Goal: Task Accomplishment & Management: Manage account settings

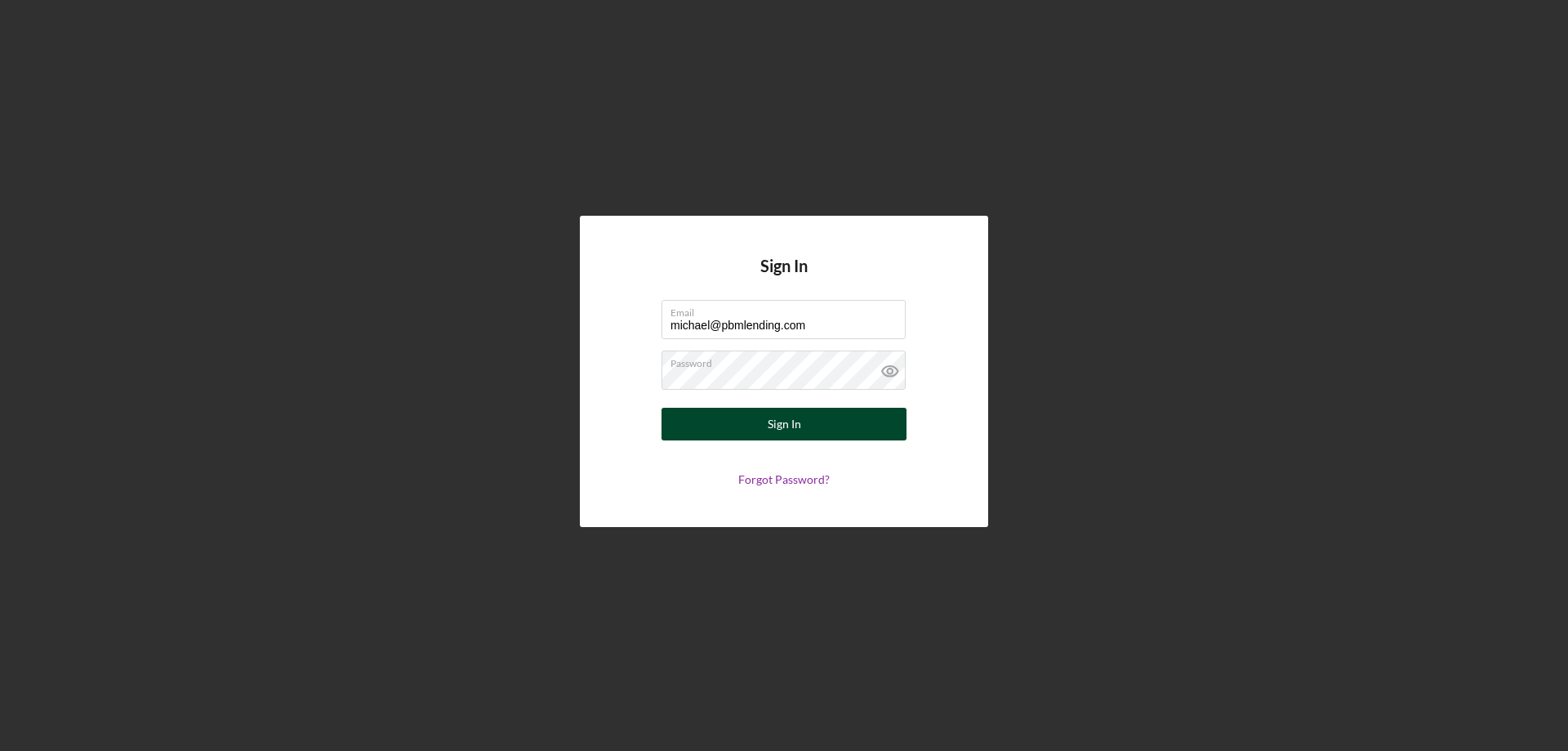
click at [788, 421] on div "Sign In" at bounding box center [784, 424] width 33 height 33
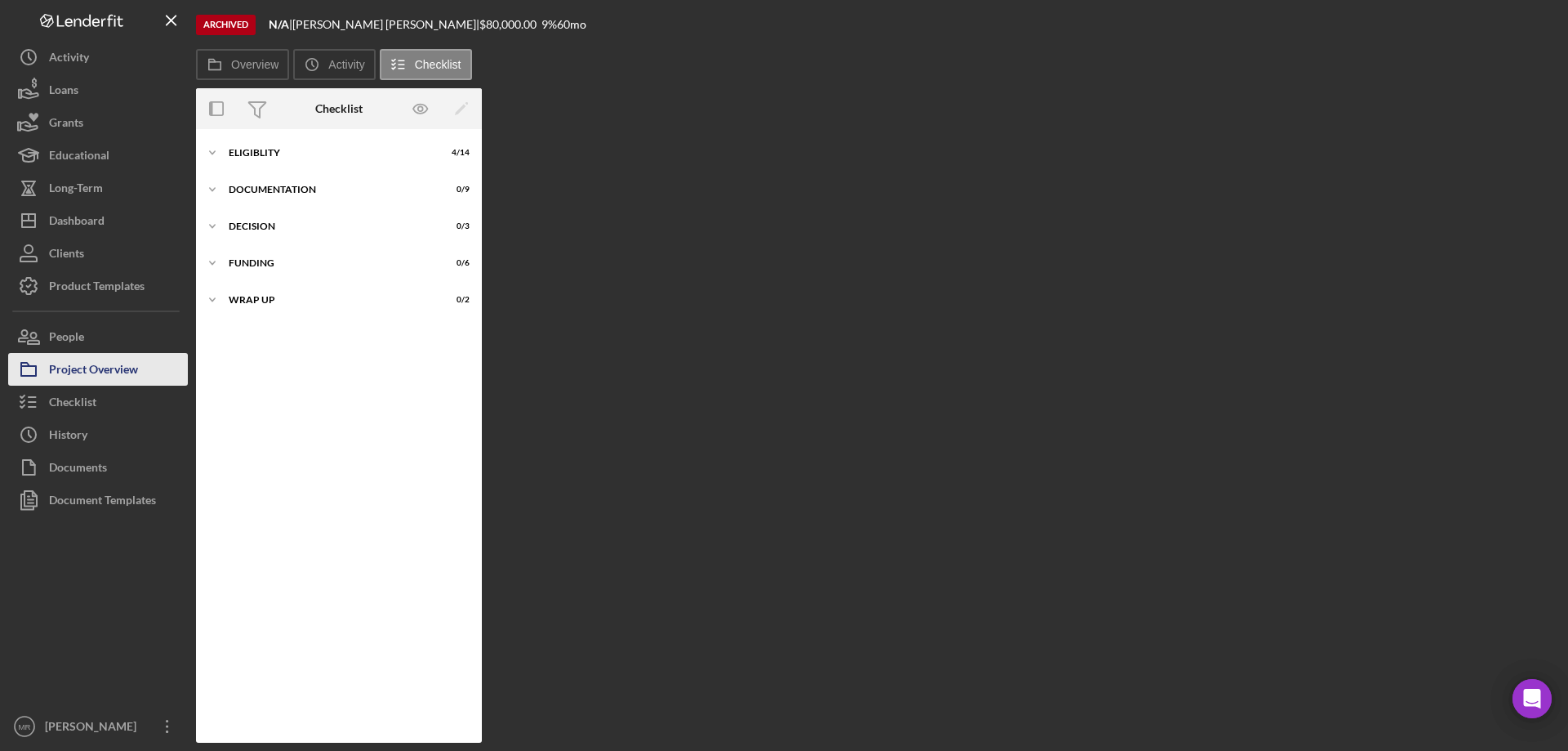
click at [105, 366] on div "Project Overview" at bounding box center [93, 371] width 89 height 37
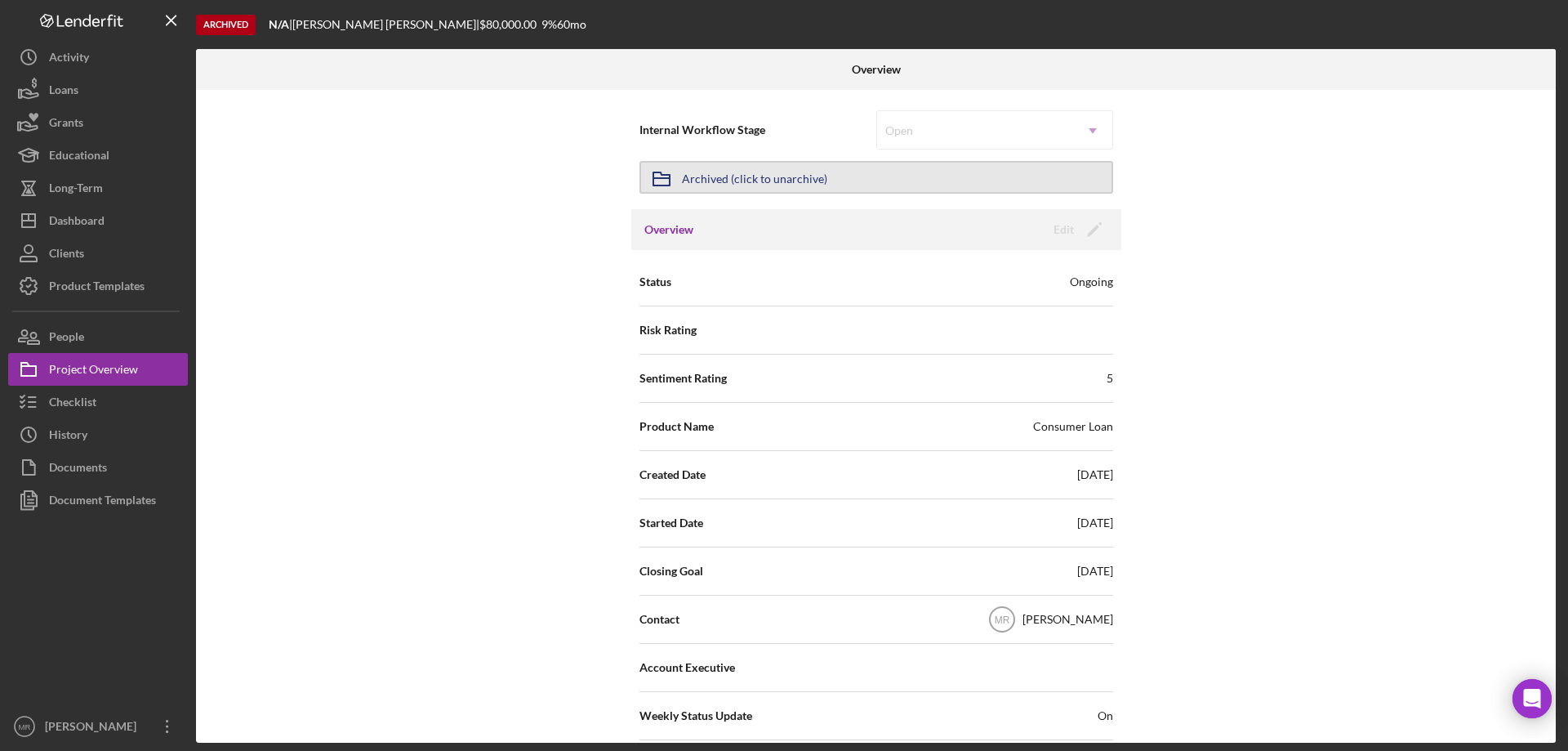
click at [985, 175] on button "Icon/Archived Archived (click to unarchive)" at bounding box center [876, 177] width 474 height 33
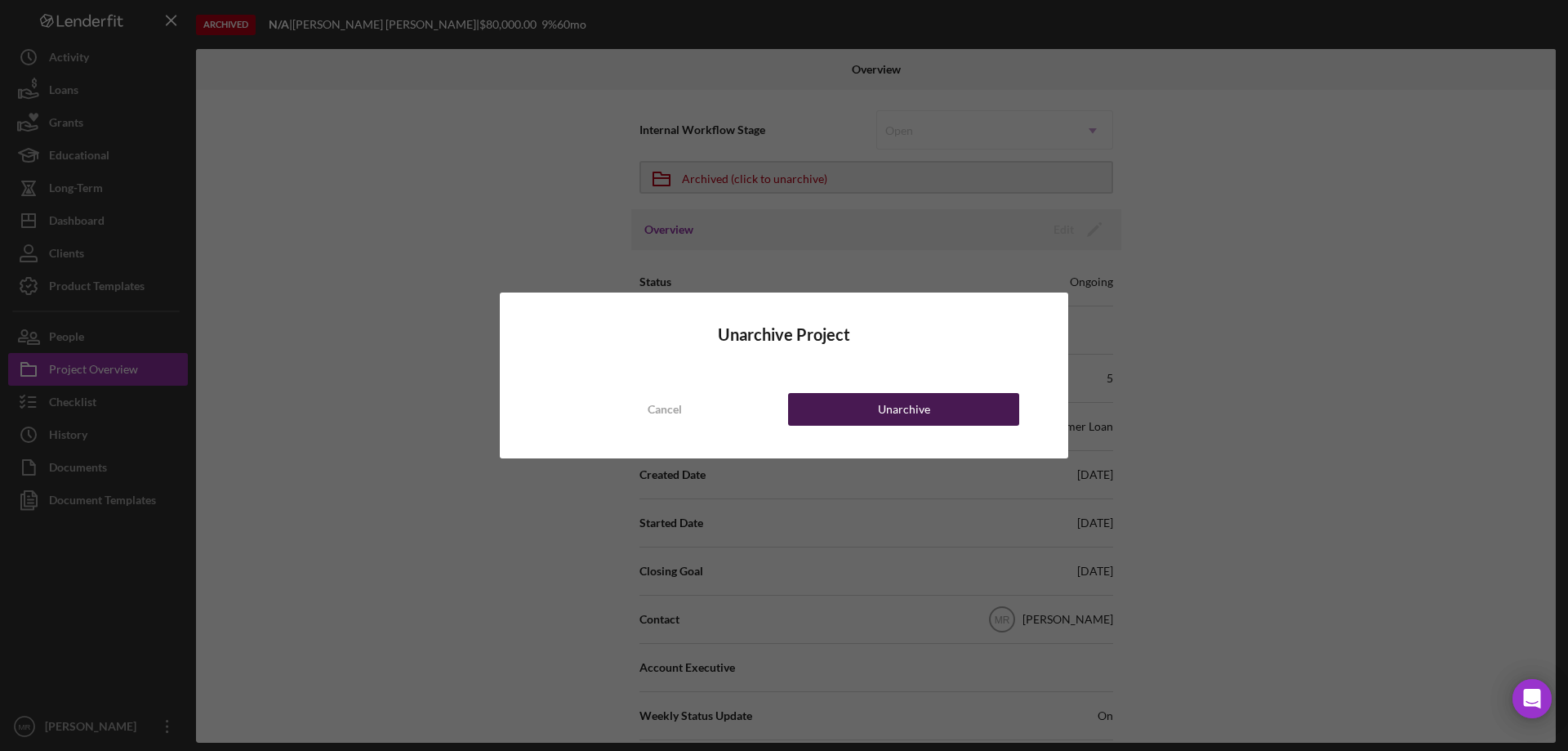
drag, startPoint x: 907, startPoint y: 412, endPoint x: 917, endPoint y: 412, distance: 10.0
click at [910, 412] on div "Unarchive" at bounding box center [904, 409] width 52 height 33
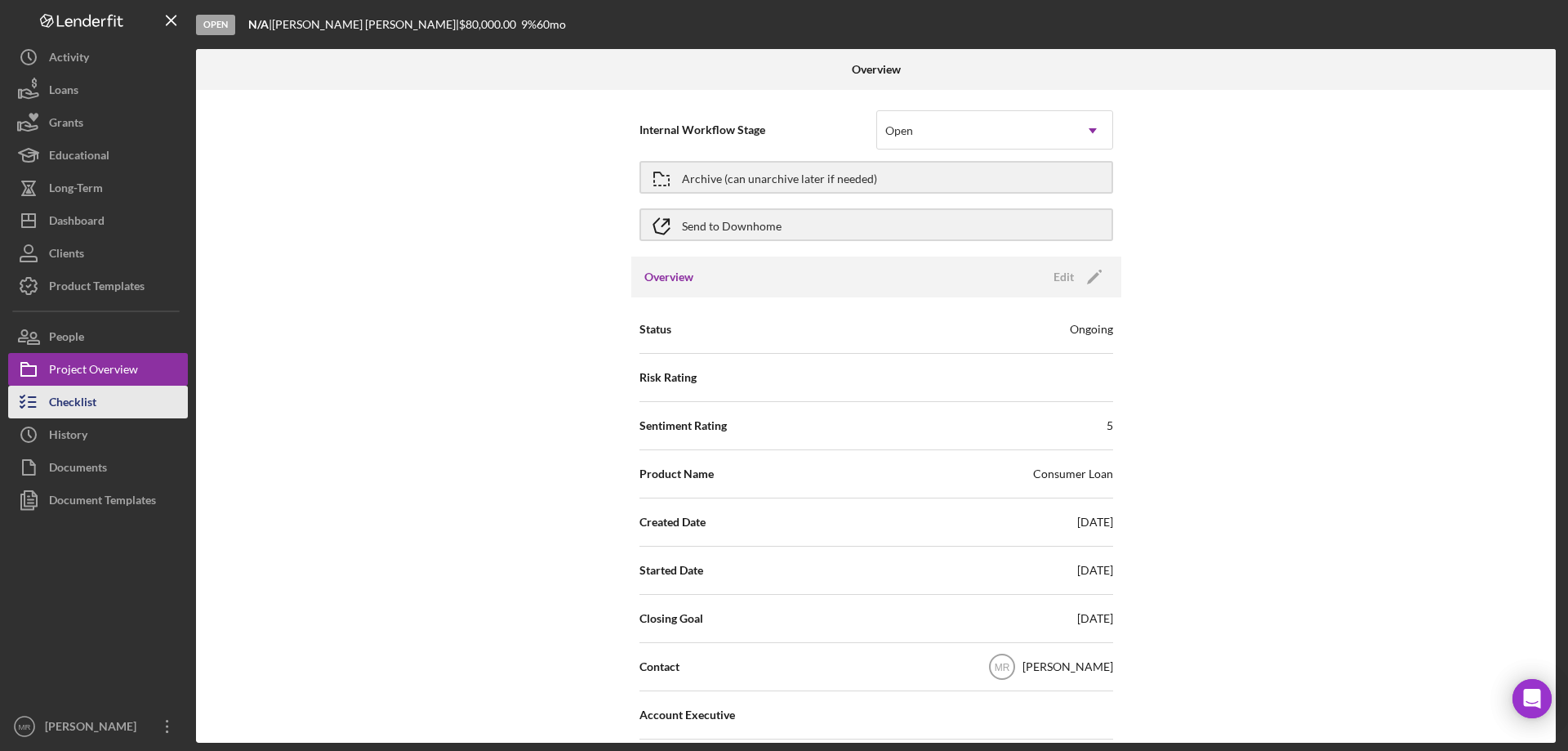
click at [76, 396] on div "Checklist" at bounding box center [73, 405] width 47 height 37
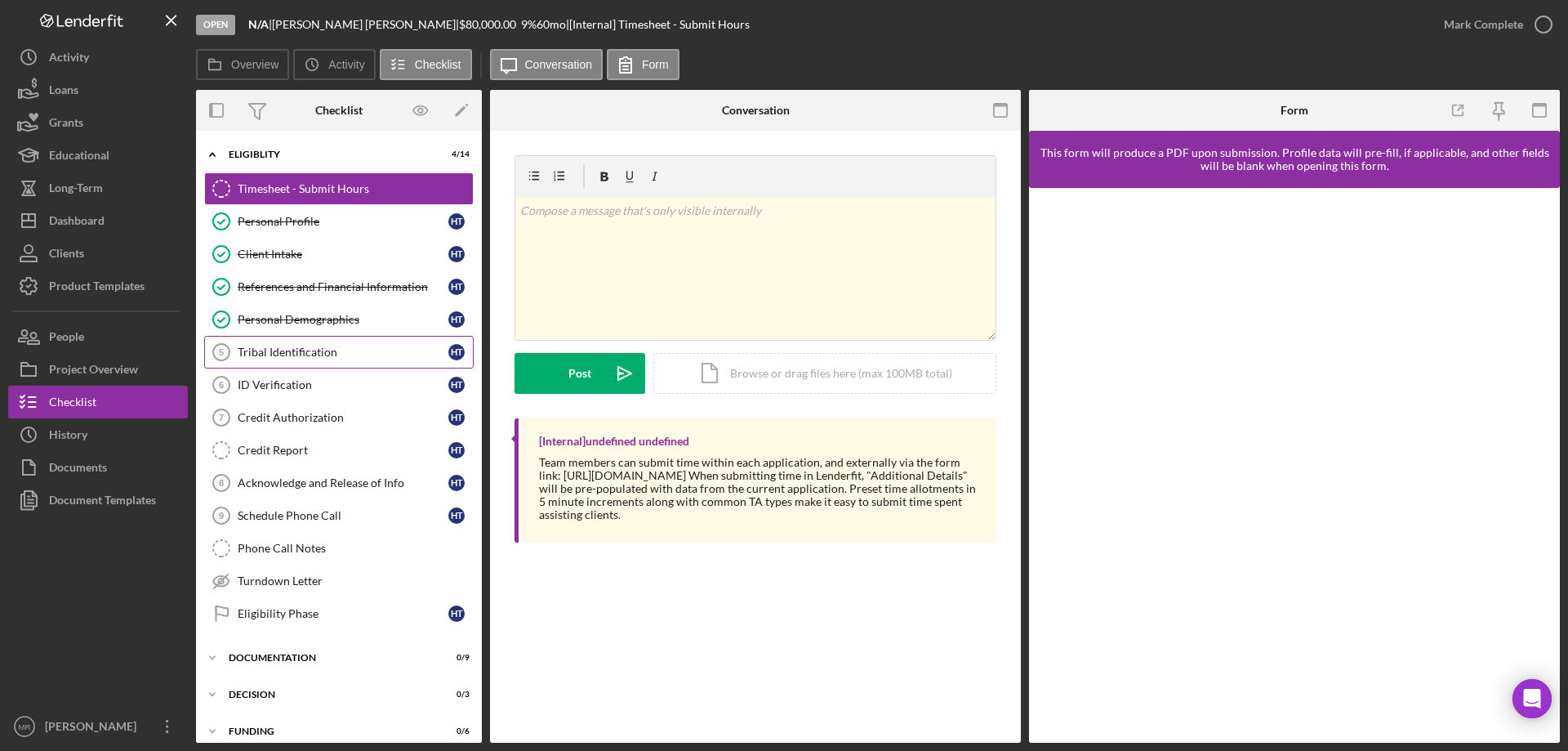
click at [294, 349] on div "Tribal Identification" at bounding box center [343, 352] width 211 height 13
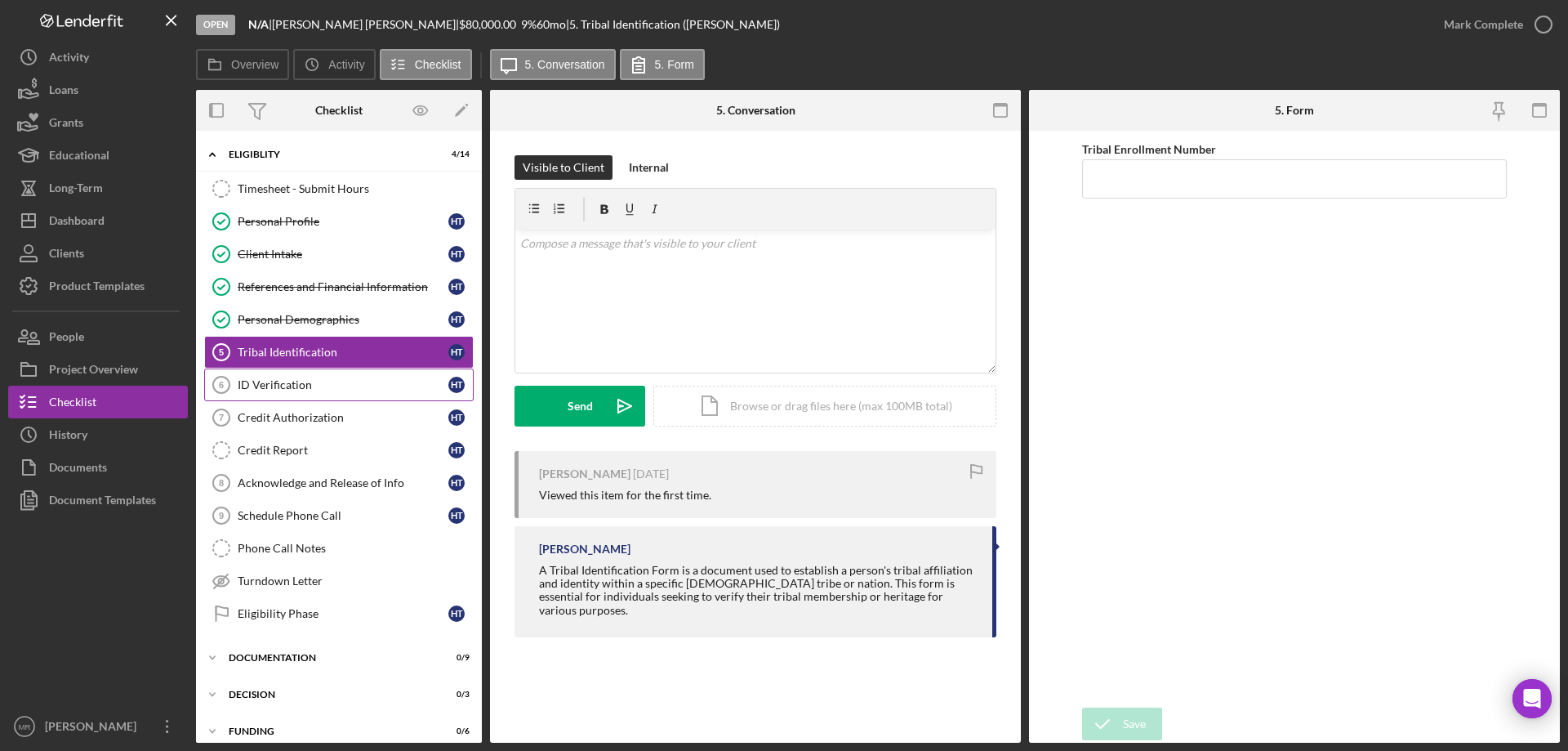
click at [280, 387] on div "ID Verification" at bounding box center [343, 384] width 211 height 13
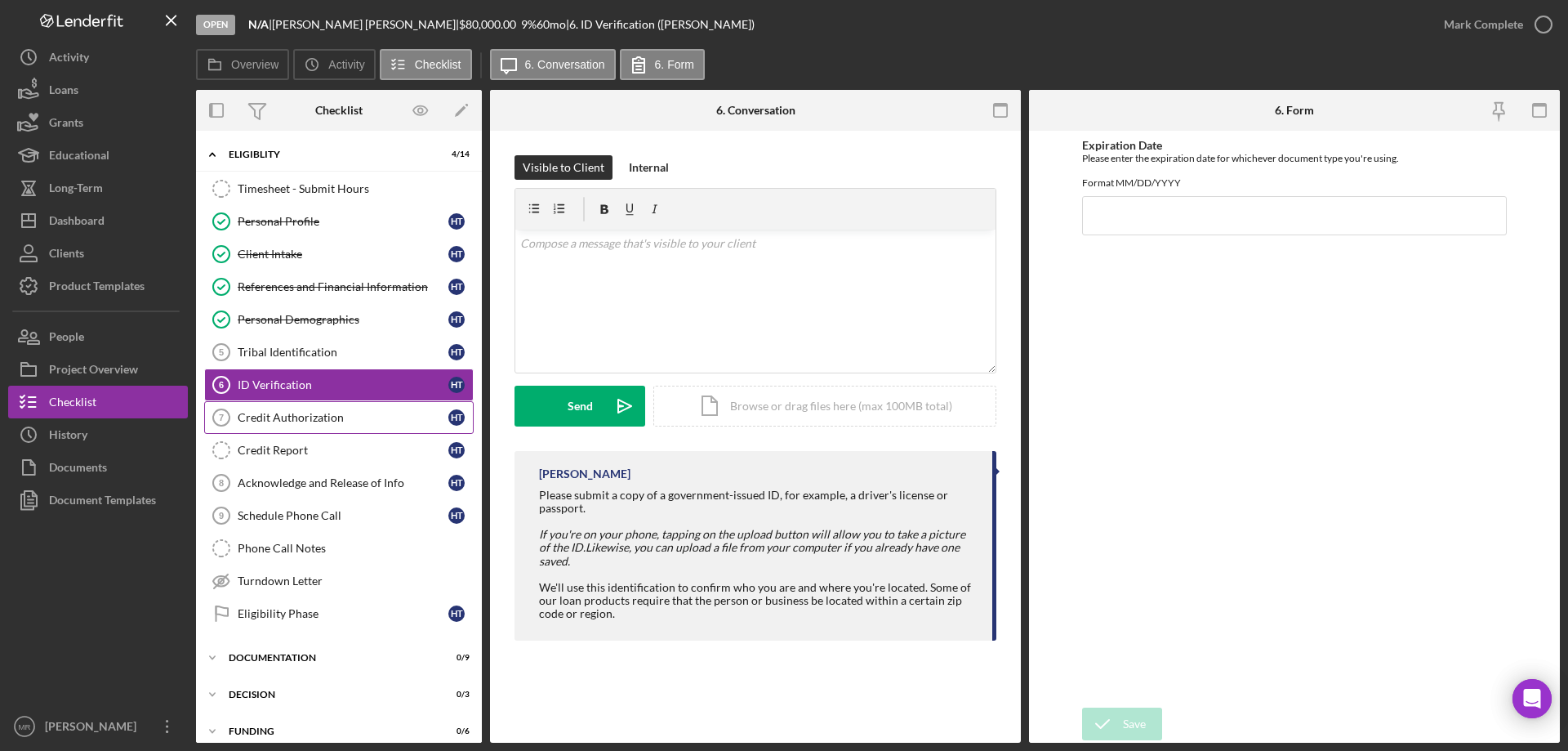
click at [290, 409] on link "Credit Authorization 7 Credit Authorization H T" at bounding box center [338, 417] width 270 height 33
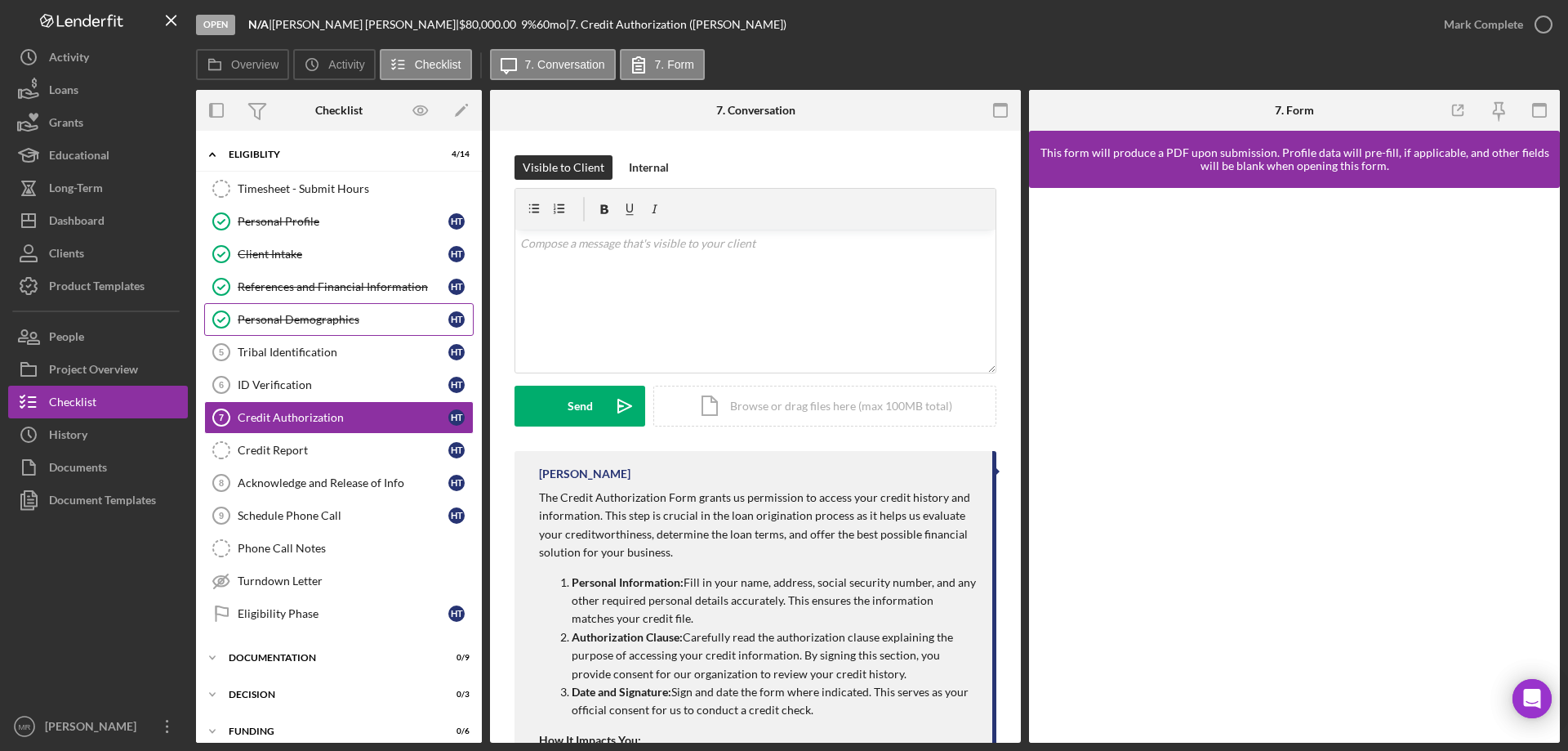
click at [287, 316] on div "Personal Demographics" at bounding box center [343, 319] width 211 height 13
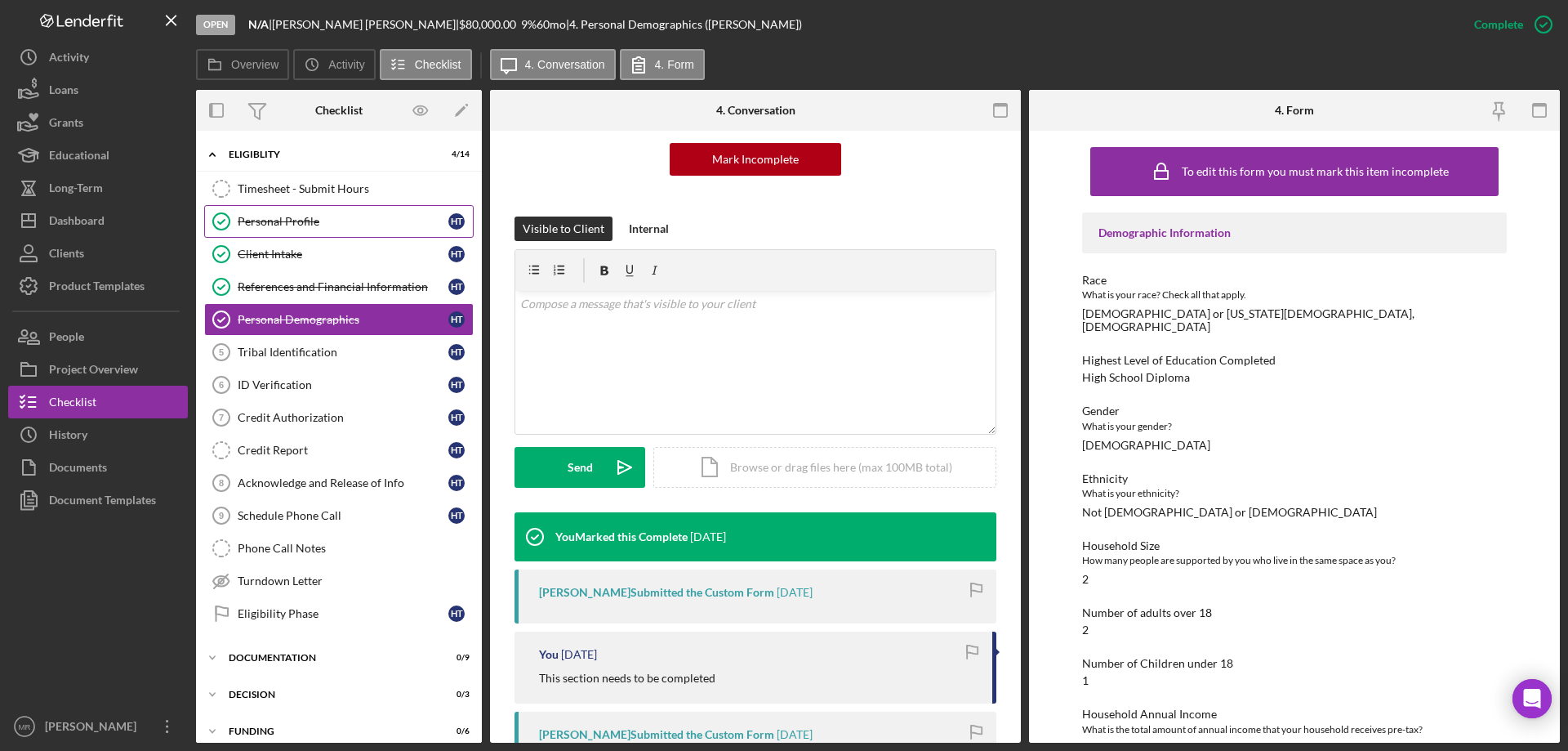
click at [303, 229] on link "Personal Profile Personal Profile H T" at bounding box center [338, 221] width 270 height 33
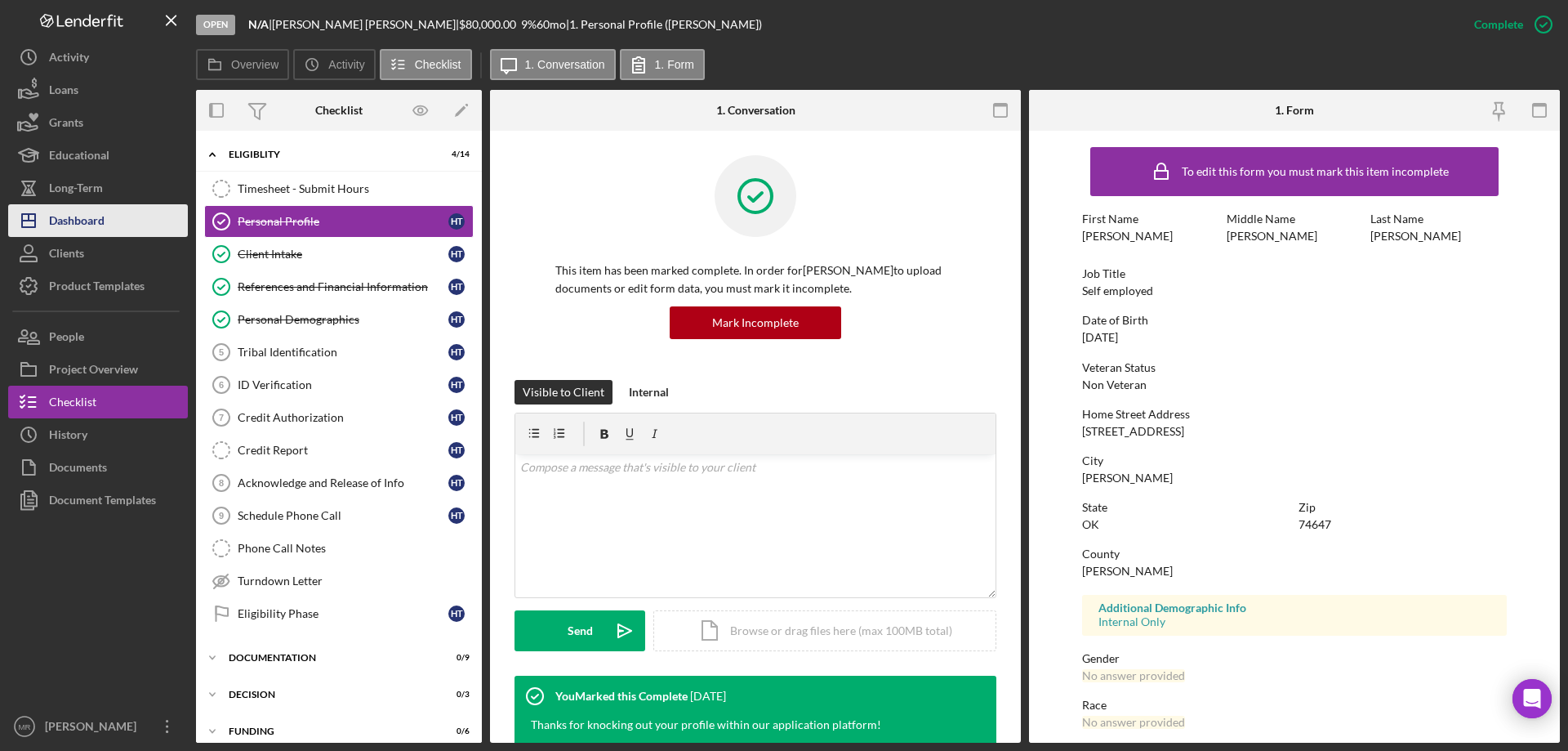
click at [55, 218] on div "Dashboard" at bounding box center [76, 222] width 55 height 37
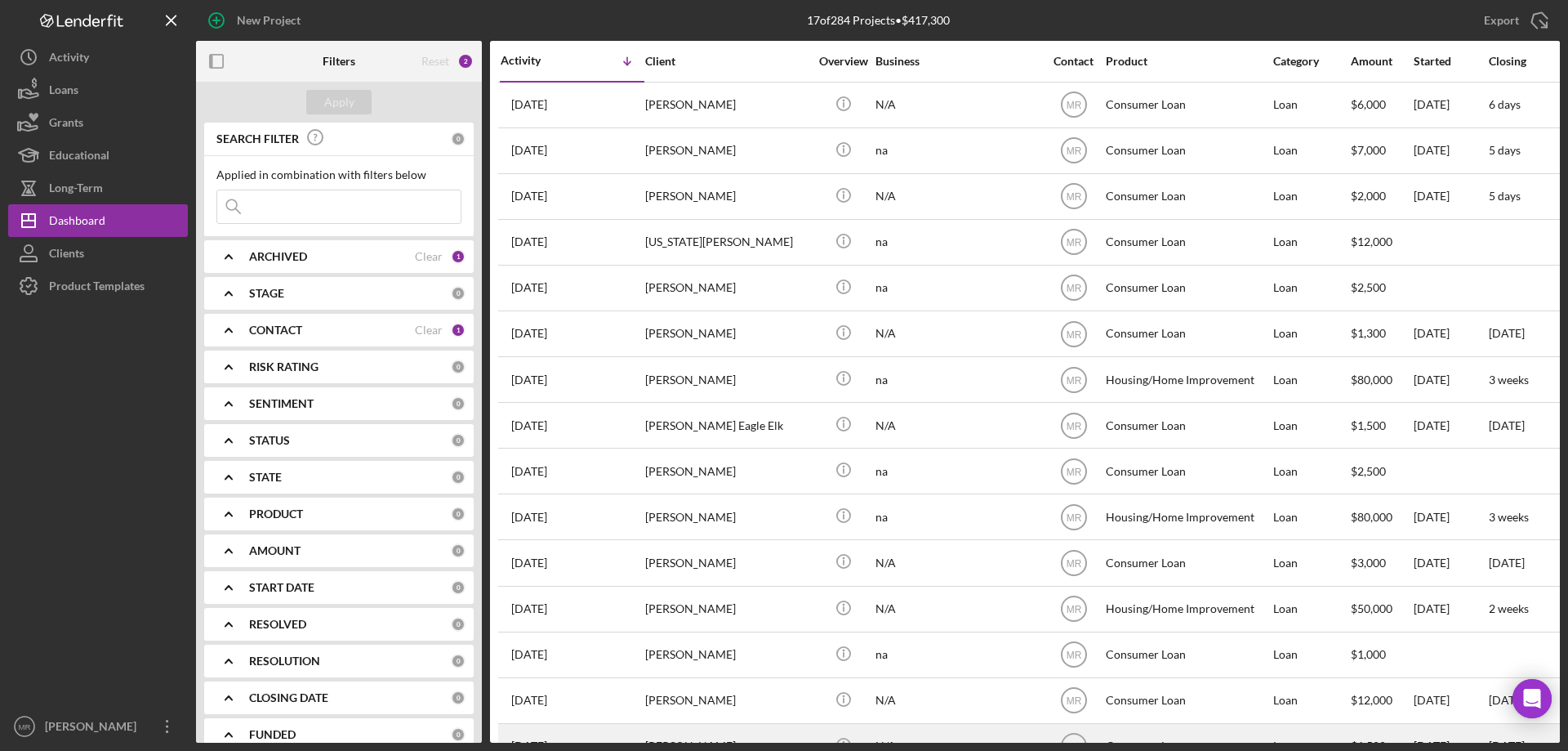
scroll to position [139, 0]
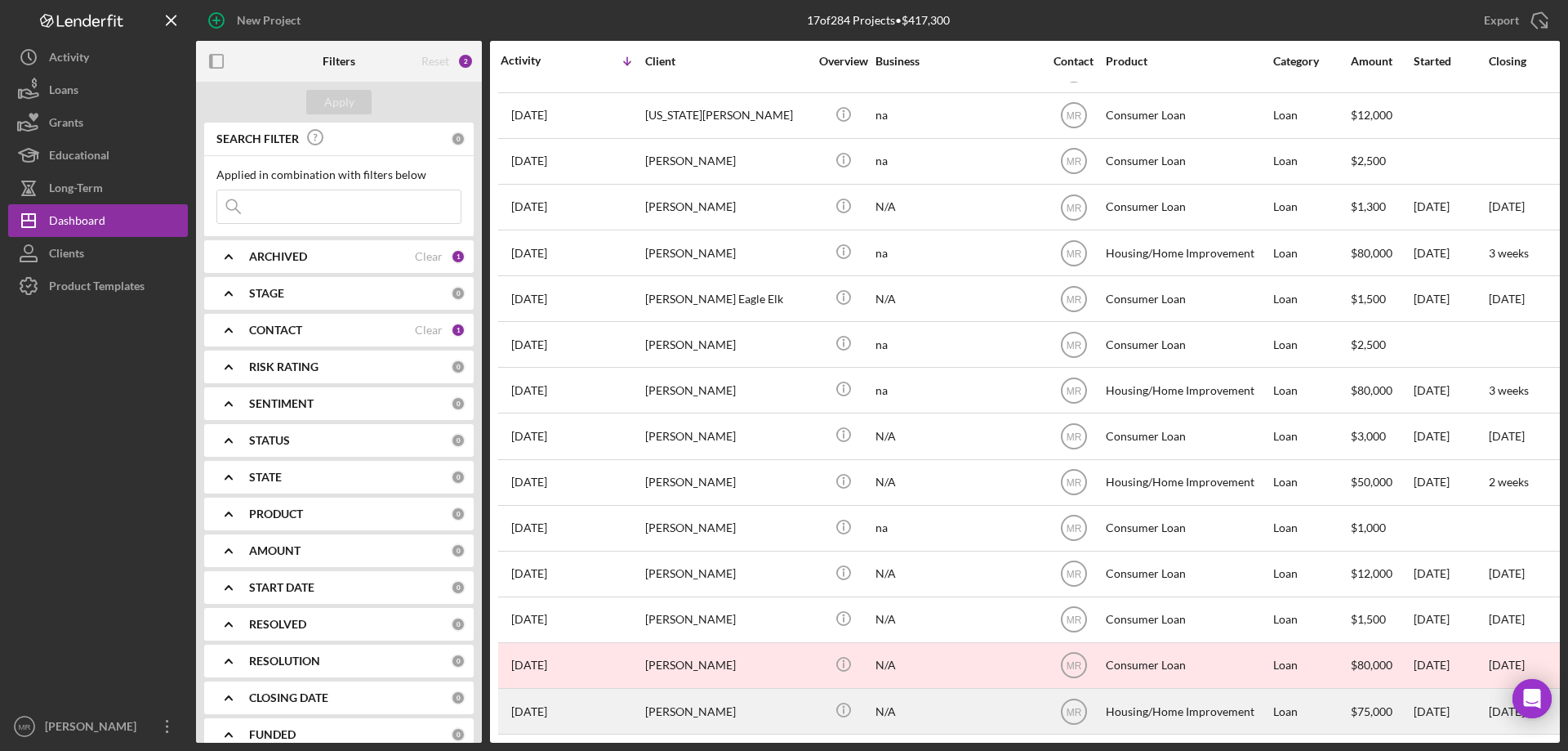
click at [744, 697] on div "[PERSON_NAME]" at bounding box center [727, 711] width 163 height 43
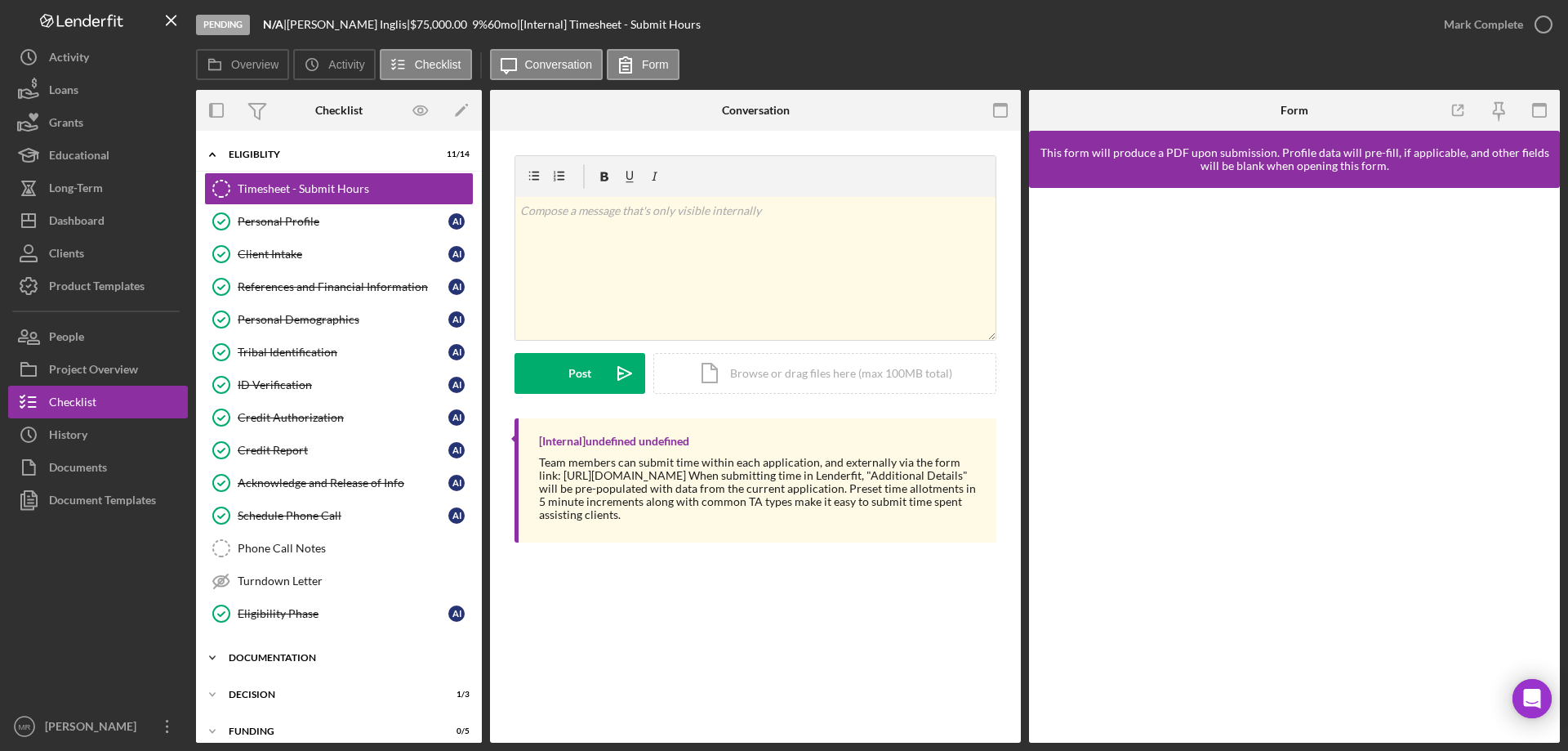
click at [315, 649] on div "Icon/Expander Documentation 8 / 9" at bounding box center [338, 657] width 286 height 33
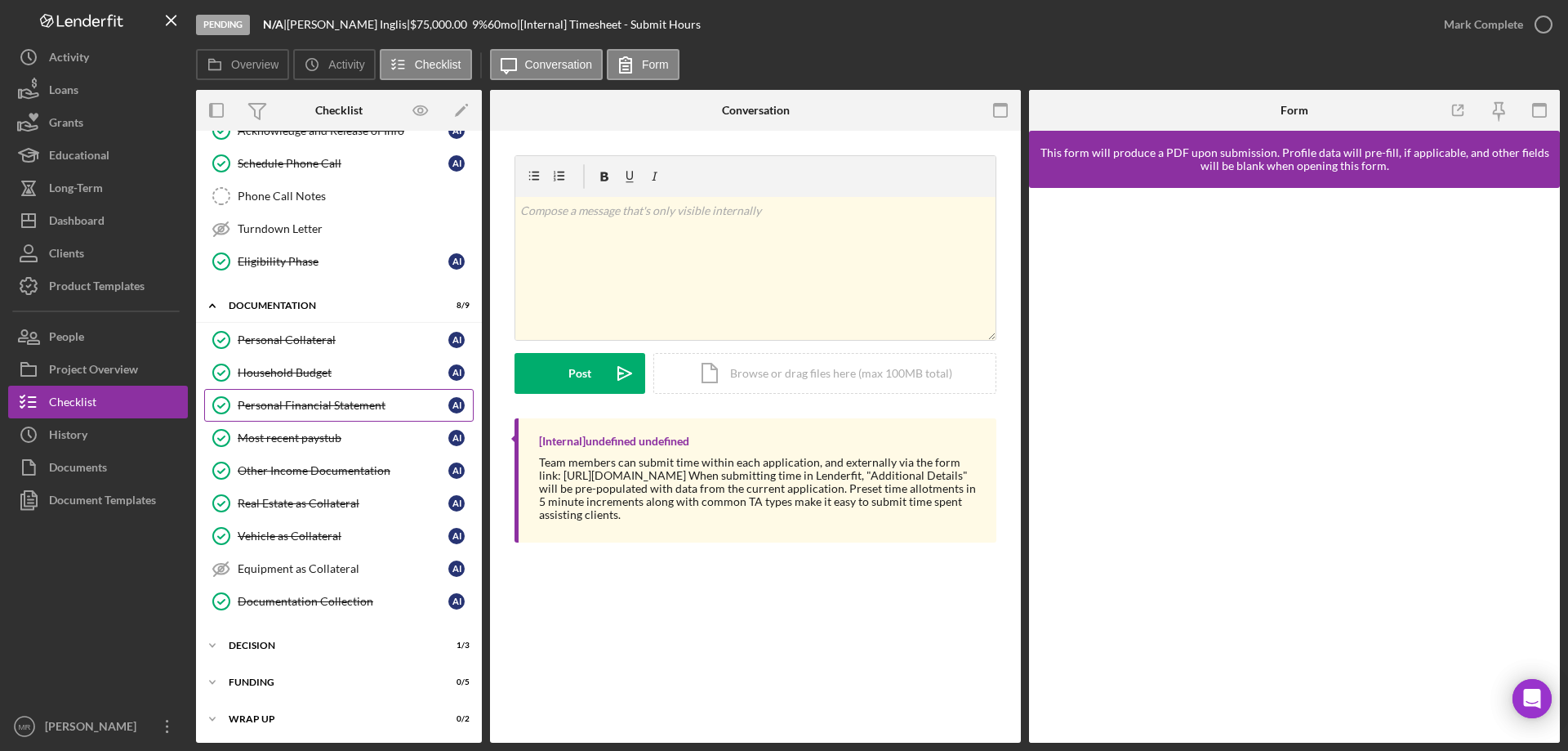
scroll to position [354, 0]
drag, startPoint x: 266, startPoint y: 634, endPoint x: 279, endPoint y: 637, distance: 13.3
click at [266, 634] on div "Icon/Expander Decision 1 / 3" at bounding box center [338, 644] width 286 height 33
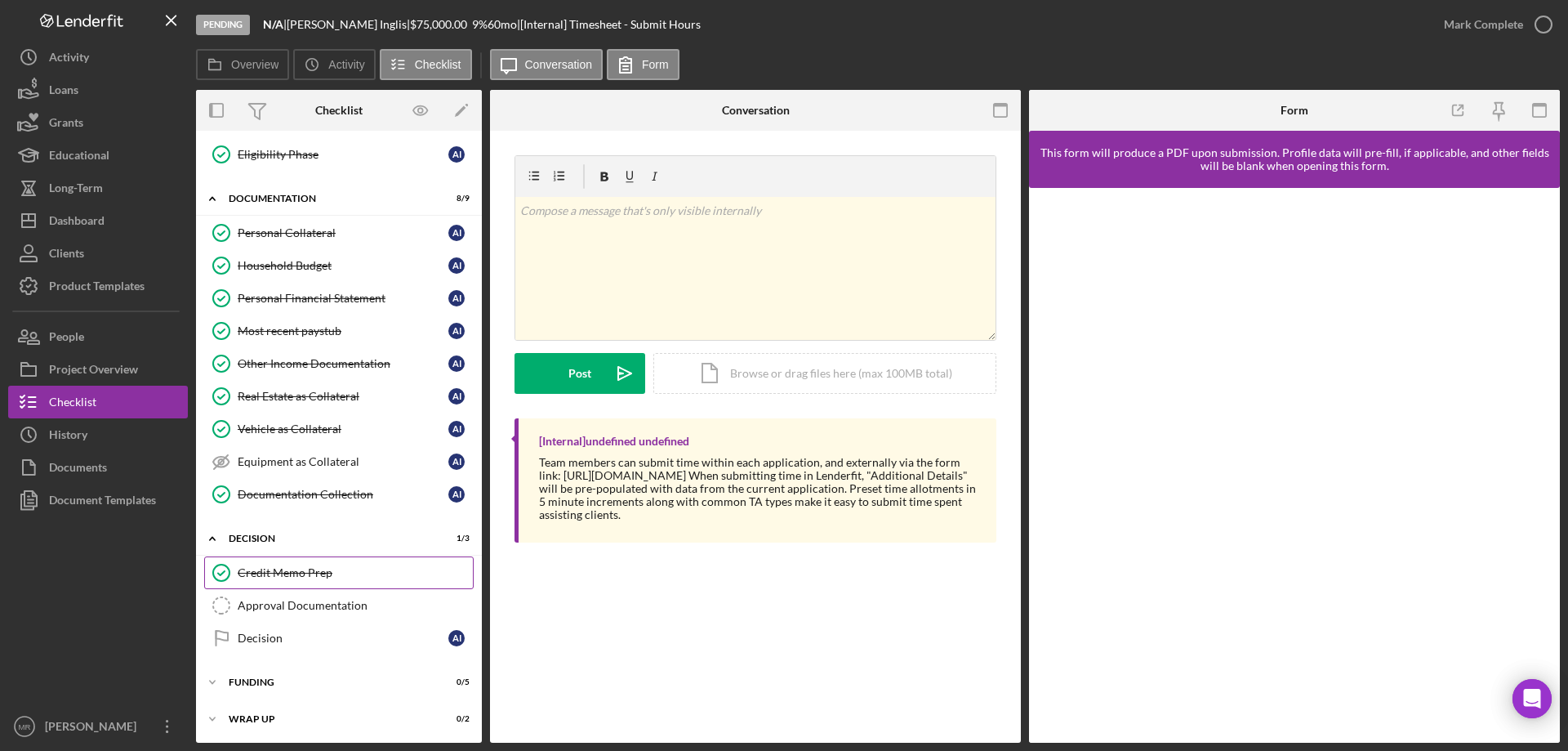
scroll to position [461, 0]
click at [264, 631] on div "Decision" at bounding box center [343, 636] width 211 height 13
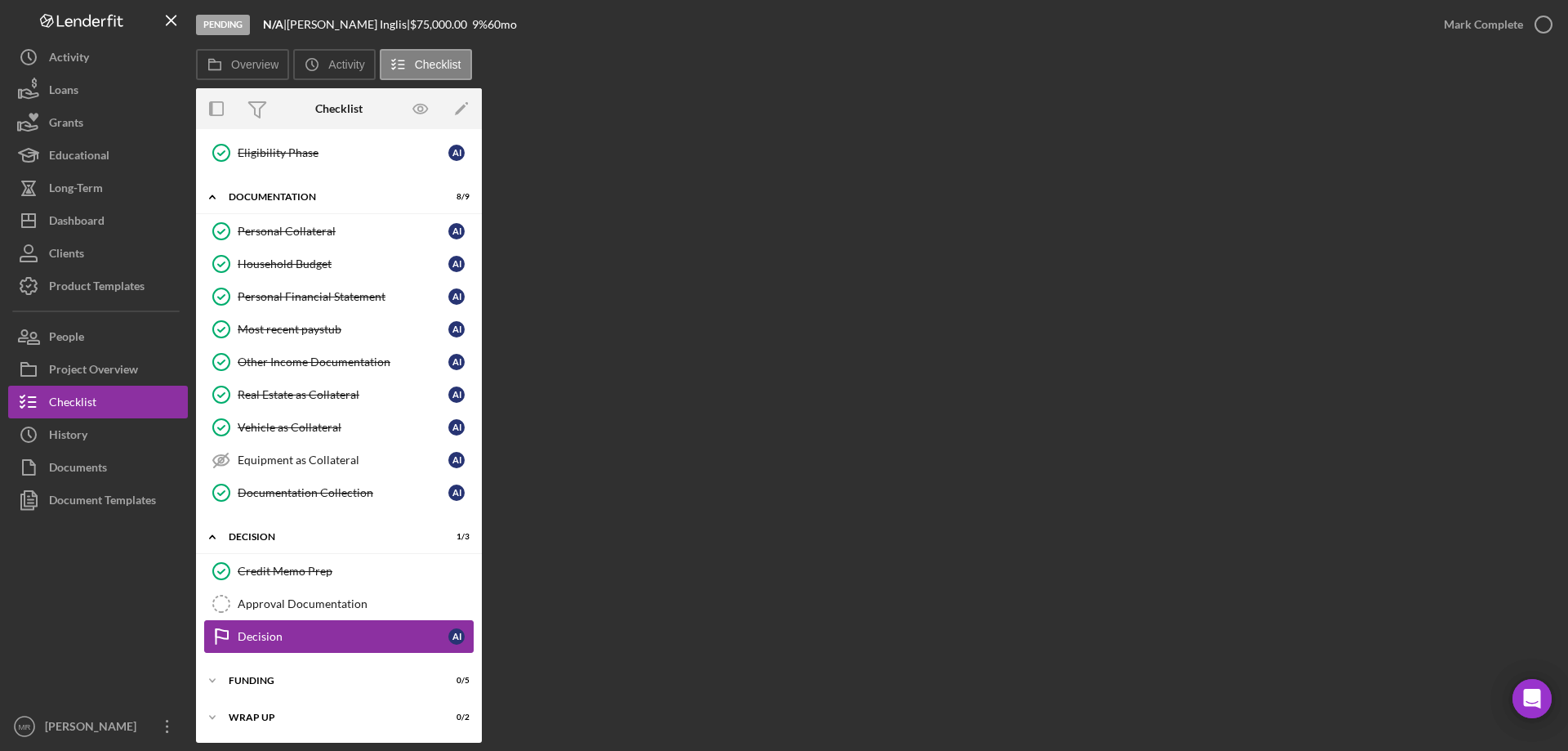
scroll to position [461, 0]
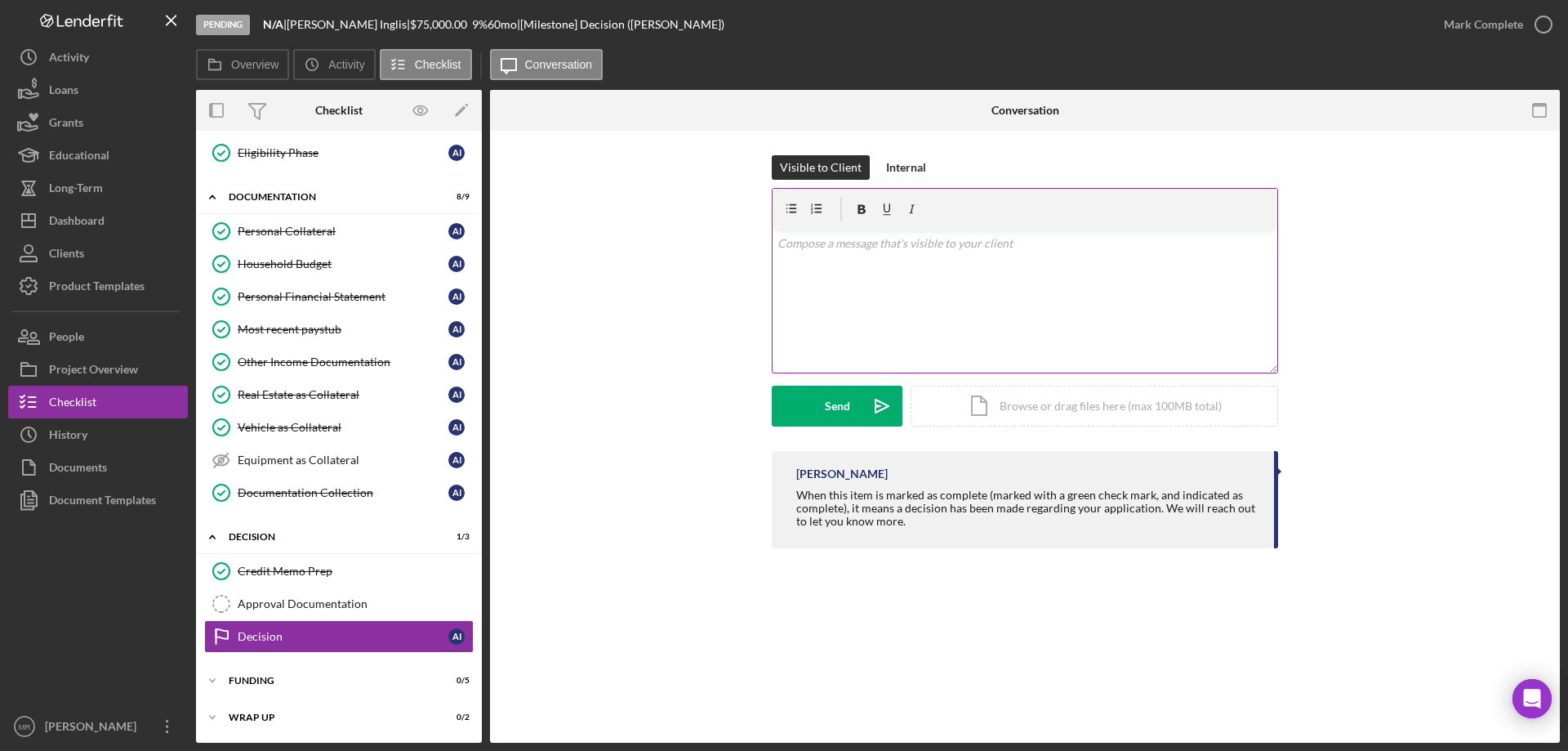
click at [864, 271] on div "v Color teal Color pink Remove color Add row above Add row below Add column bef…" at bounding box center [1025, 301] width 505 height 143
click at [844, 397] on div "Send" at bounding box center [837, 406] width 25 height 40
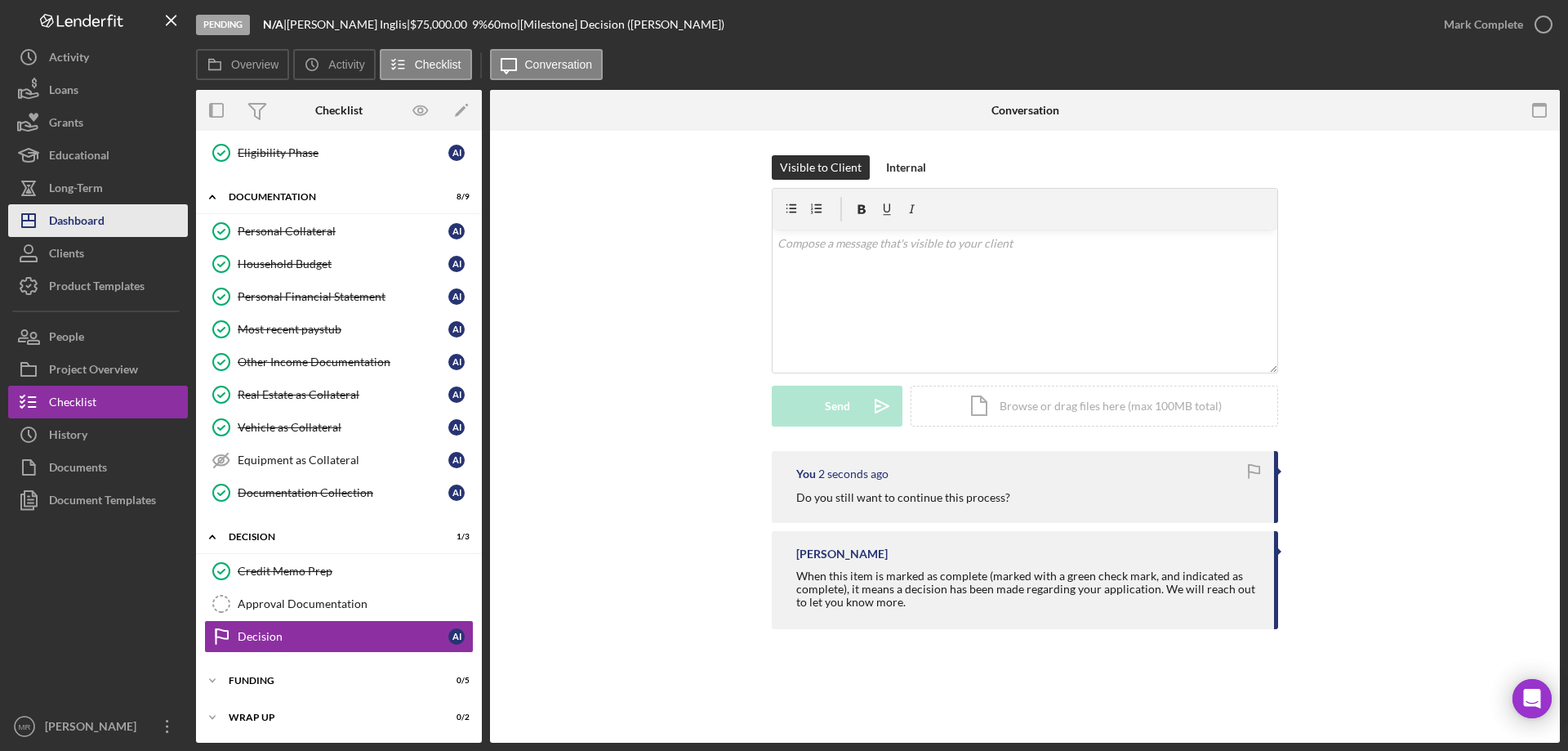
click at [80, 219] on div "Dashboard" at bounding box center [76, 222] width 55 height 37
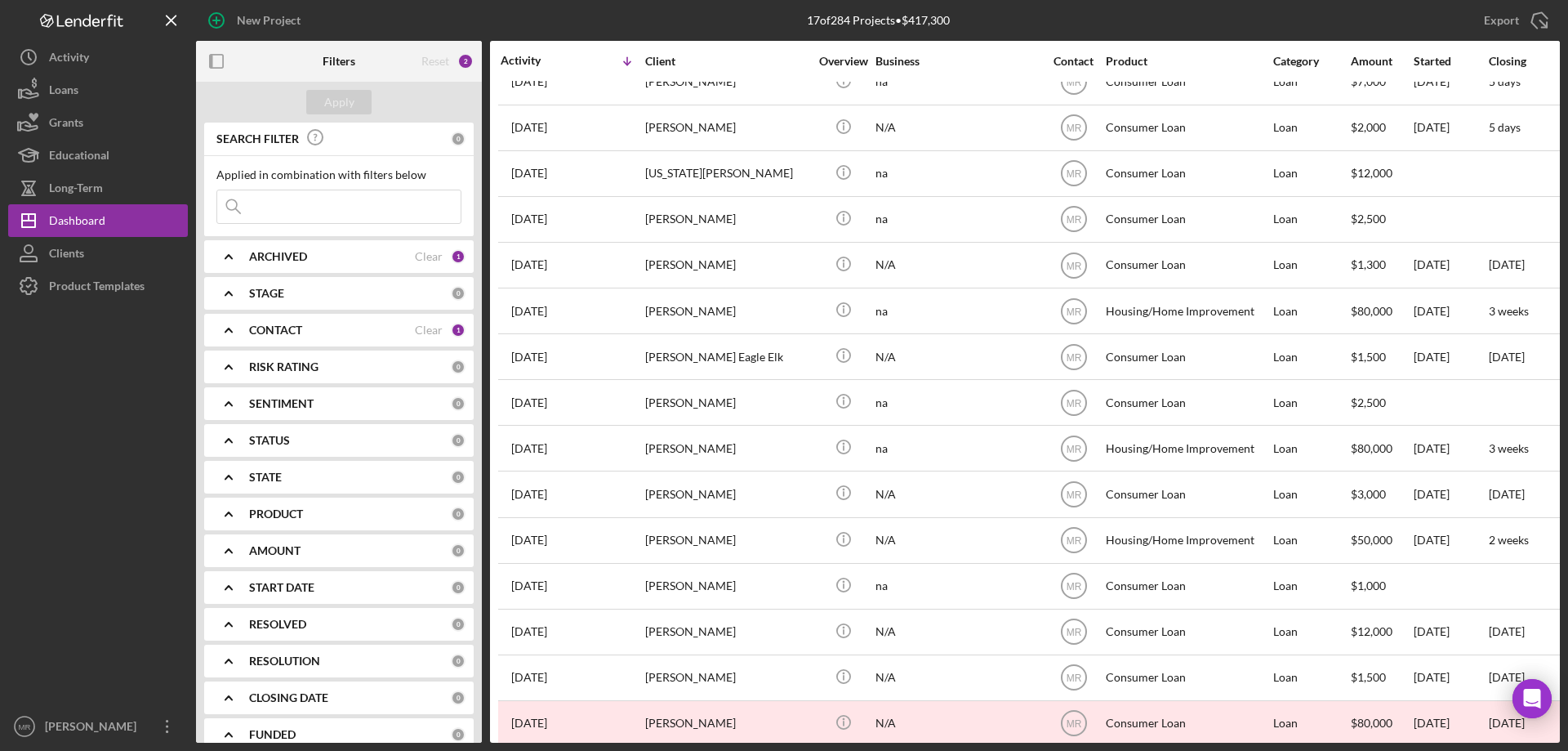
scroll to position [139, 0]
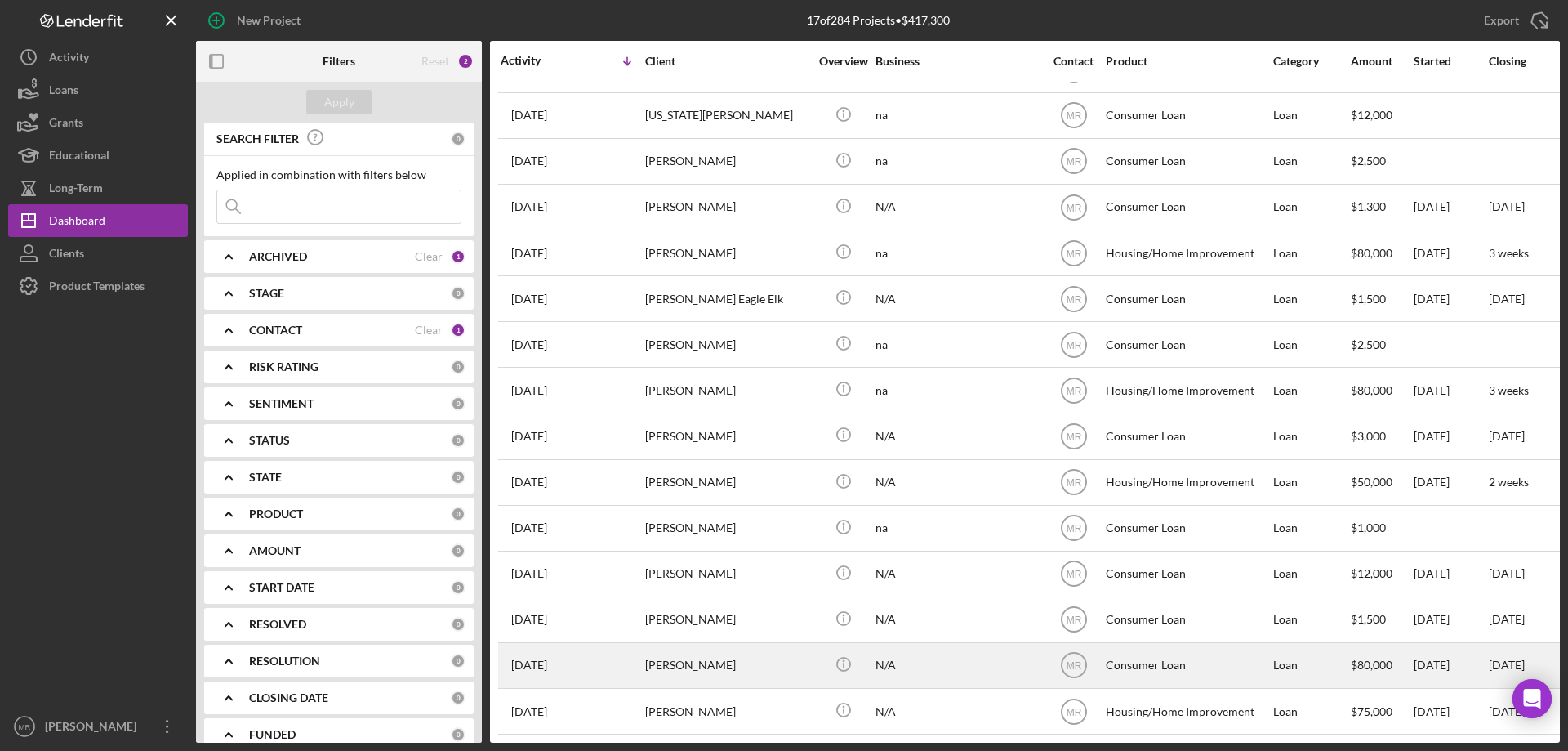
click at [960, 651] on div "N/A" at bounding box center [957, 665] width 163 height 43
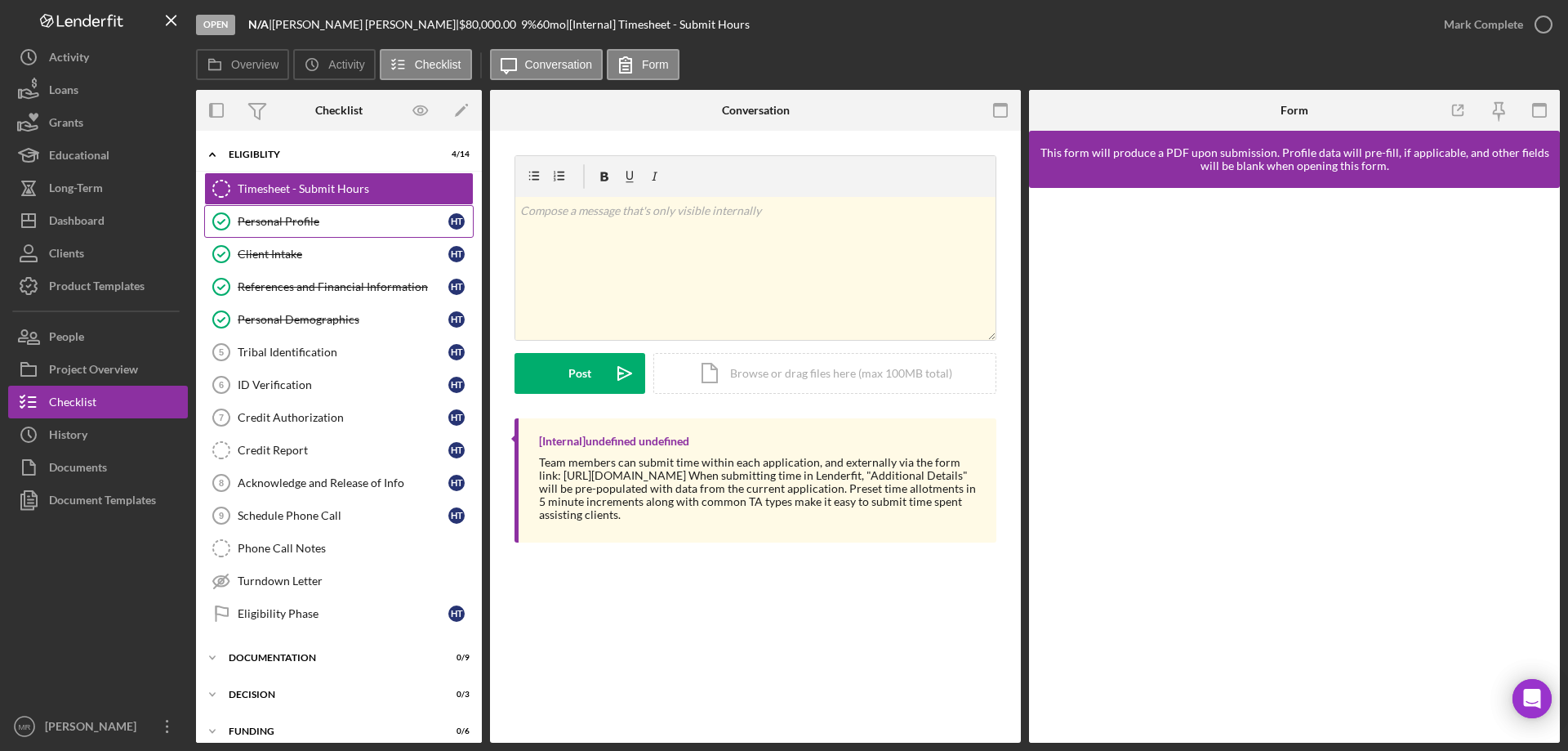
click at [294, 220] on div "Personal Profile" at bounding box center [343, 221] width 211 height 13
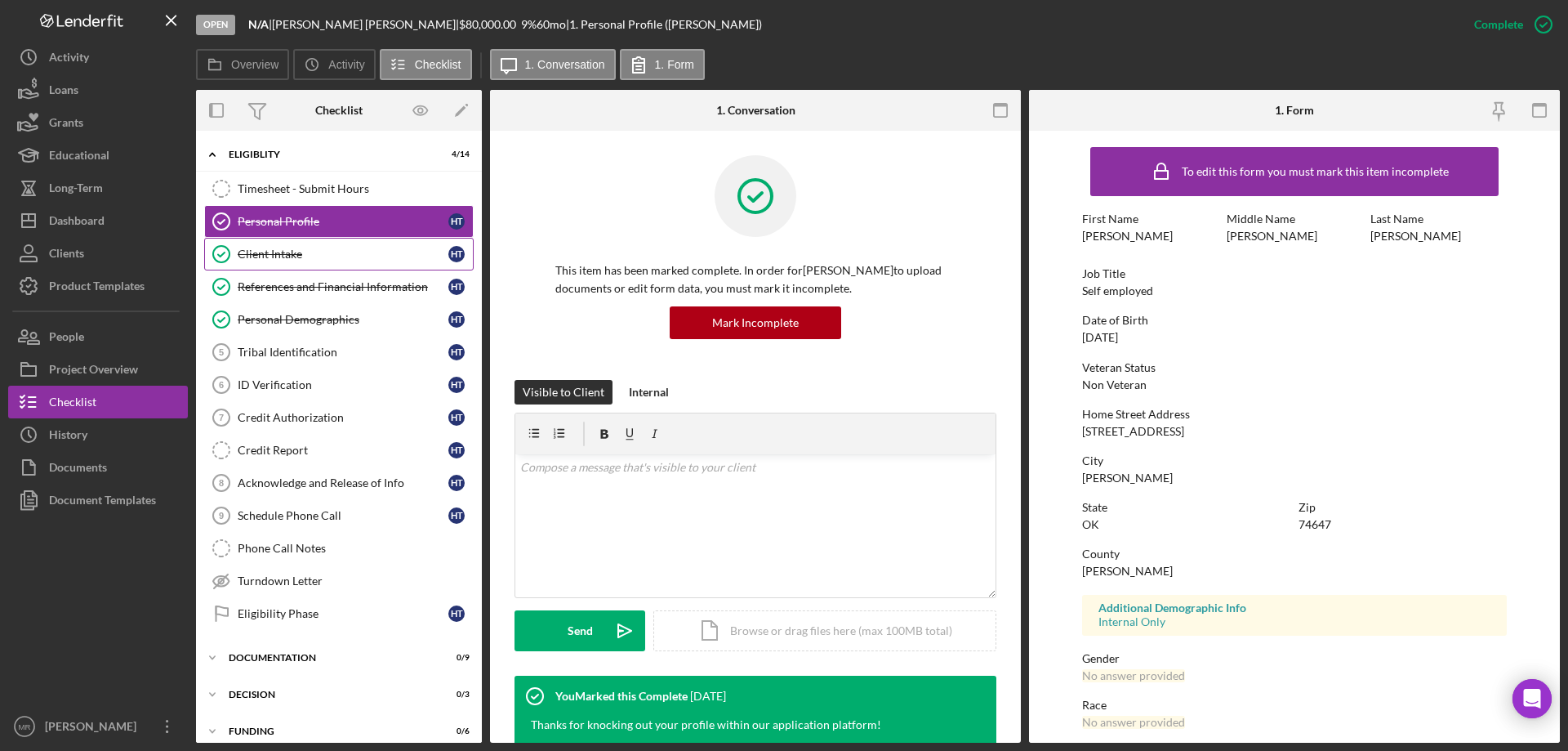
click at [289, 250] on div "Client Intake" at bounding box center [343, 254] width 211 height 13
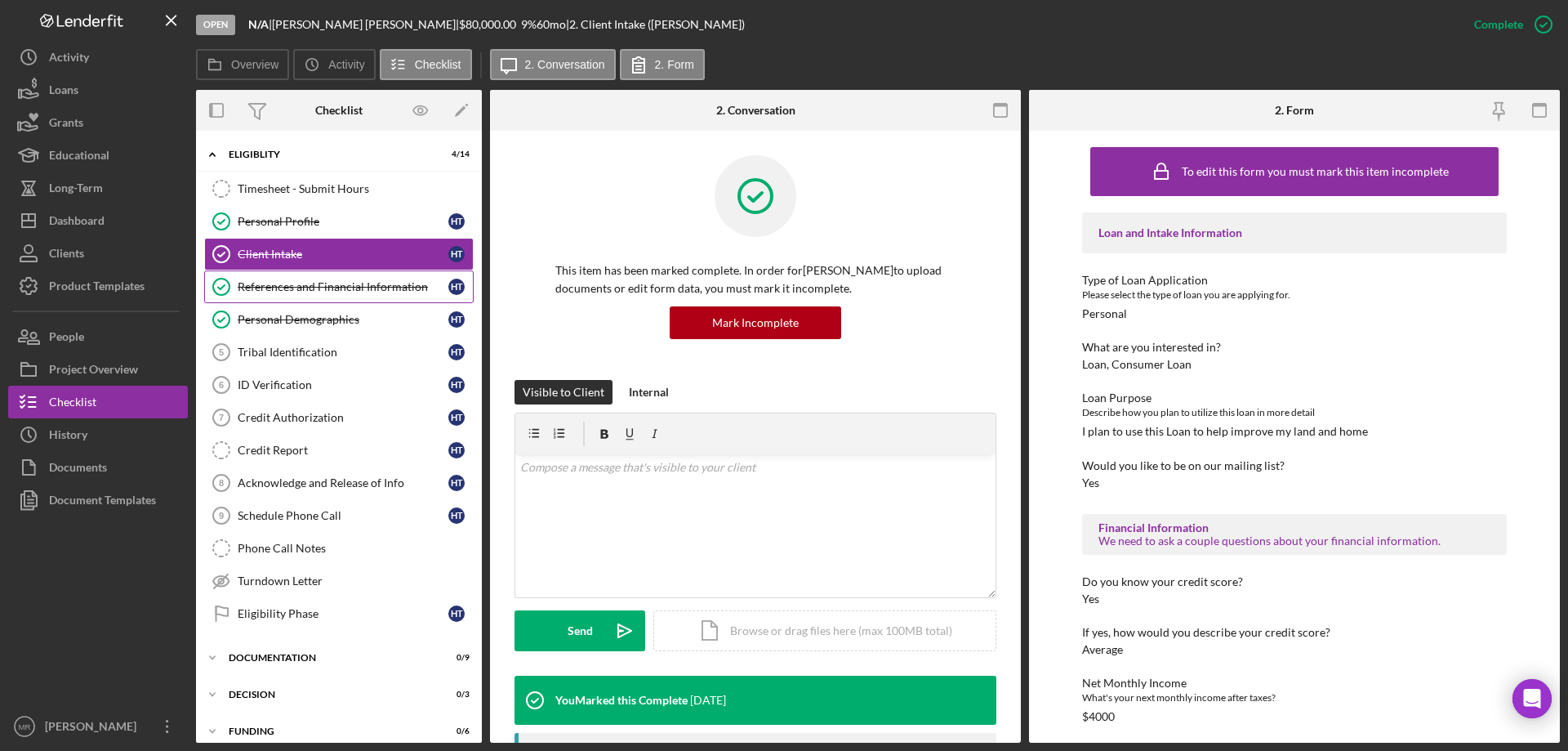
click at [294, 287] on div "References and Financial Information" at bounding box center [343, 287] width 211 height 13
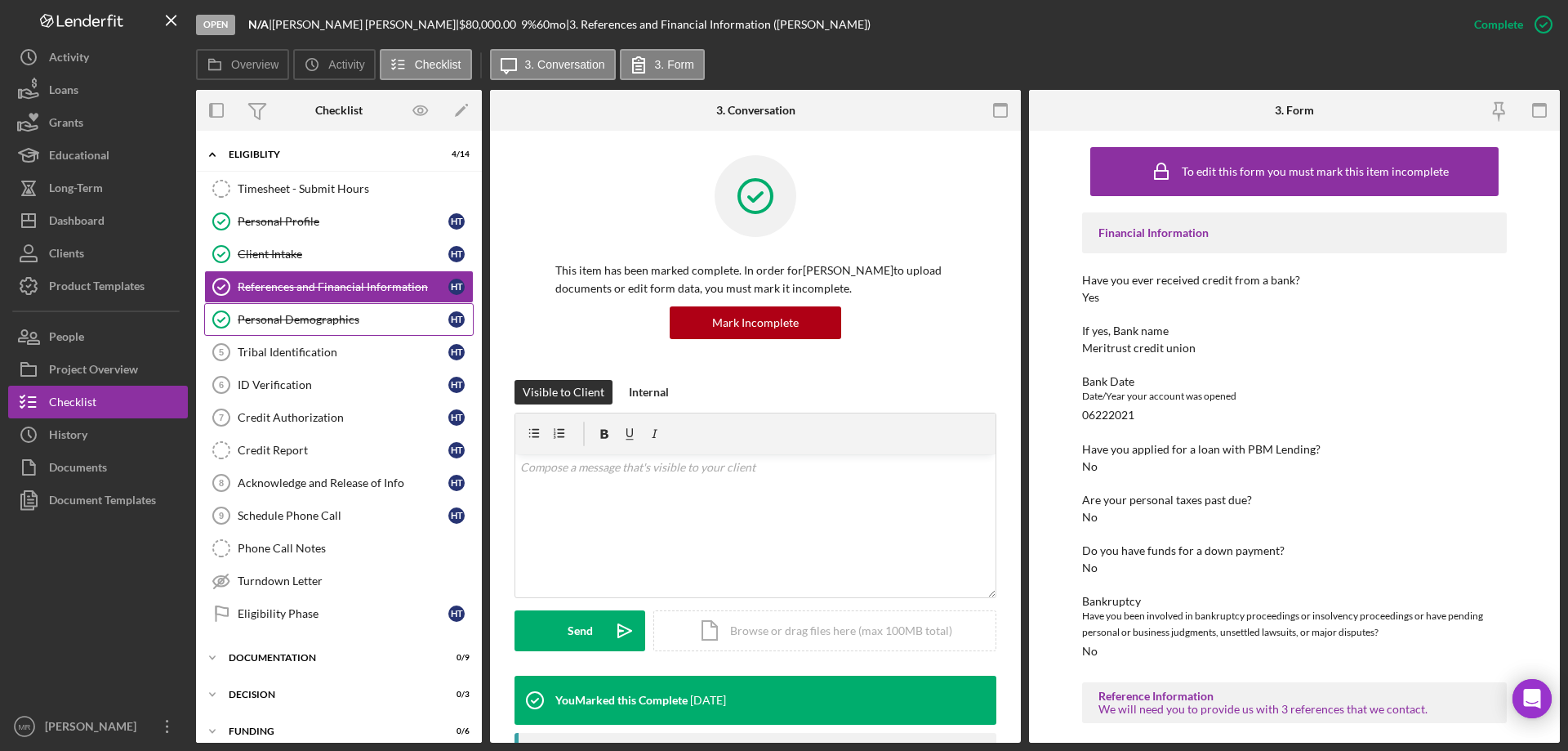
click at [315, 326] on div "Personal Demographics" at bounding box center [343, 319] width 211 height 13
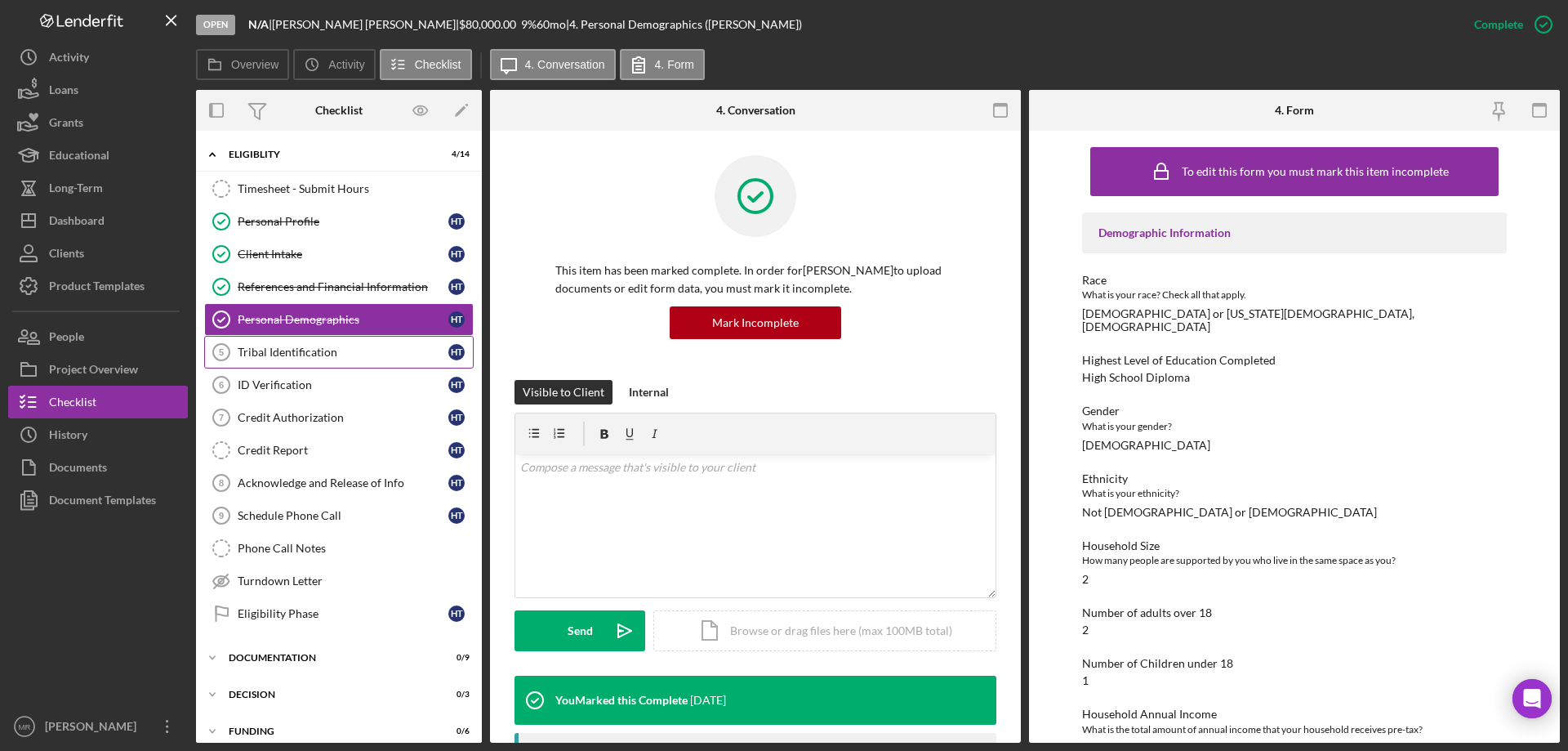
click at [287, 351] on div "Tribal Identification" at bounding box center [343, 352] width 211 height 13
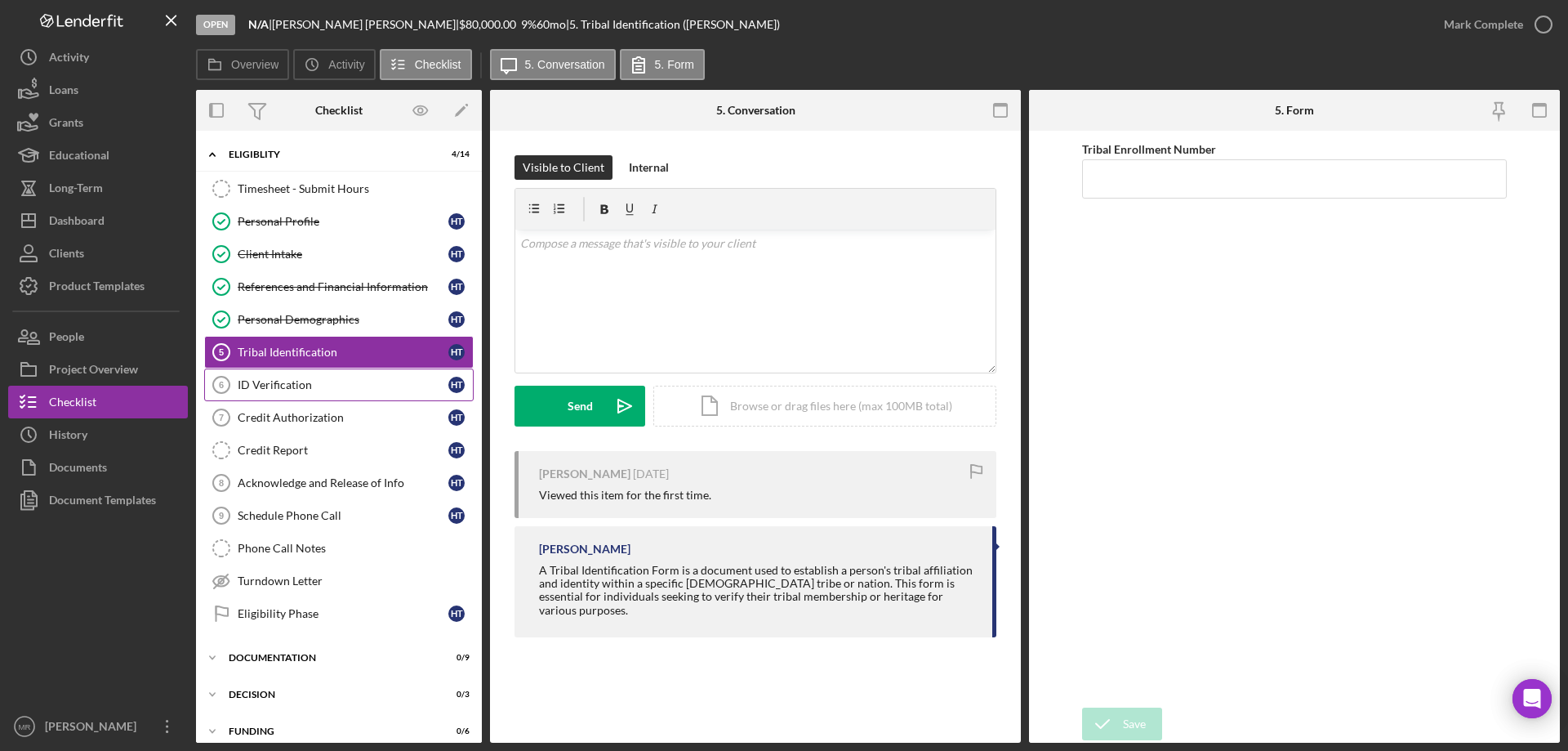
click at [281, 385] on div "ID Verification" at bounding box center [343, 384] width 211 height 13
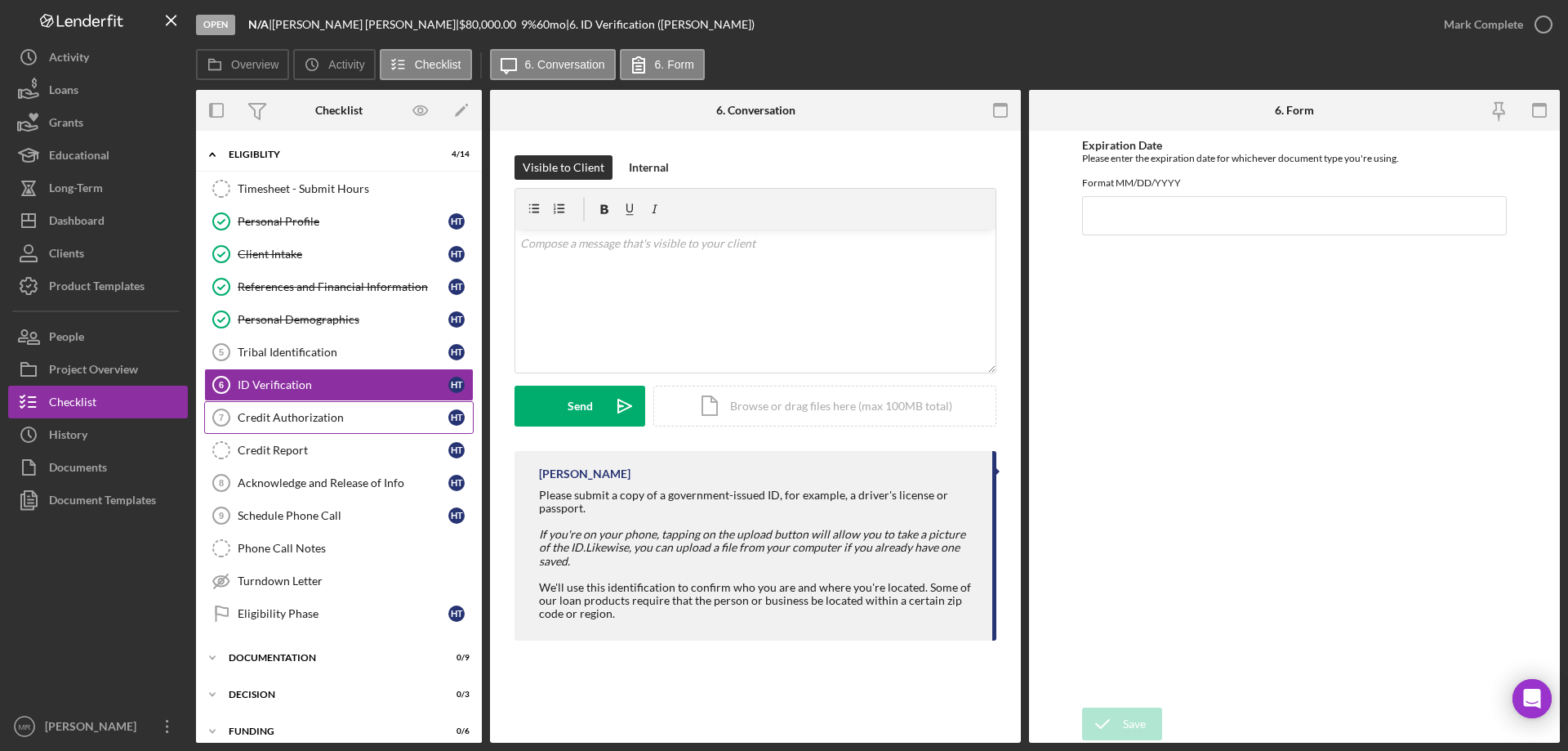
click at [278, 419] on div "Credit Authorization" at bounding box center [343, 417] width 211 height 13
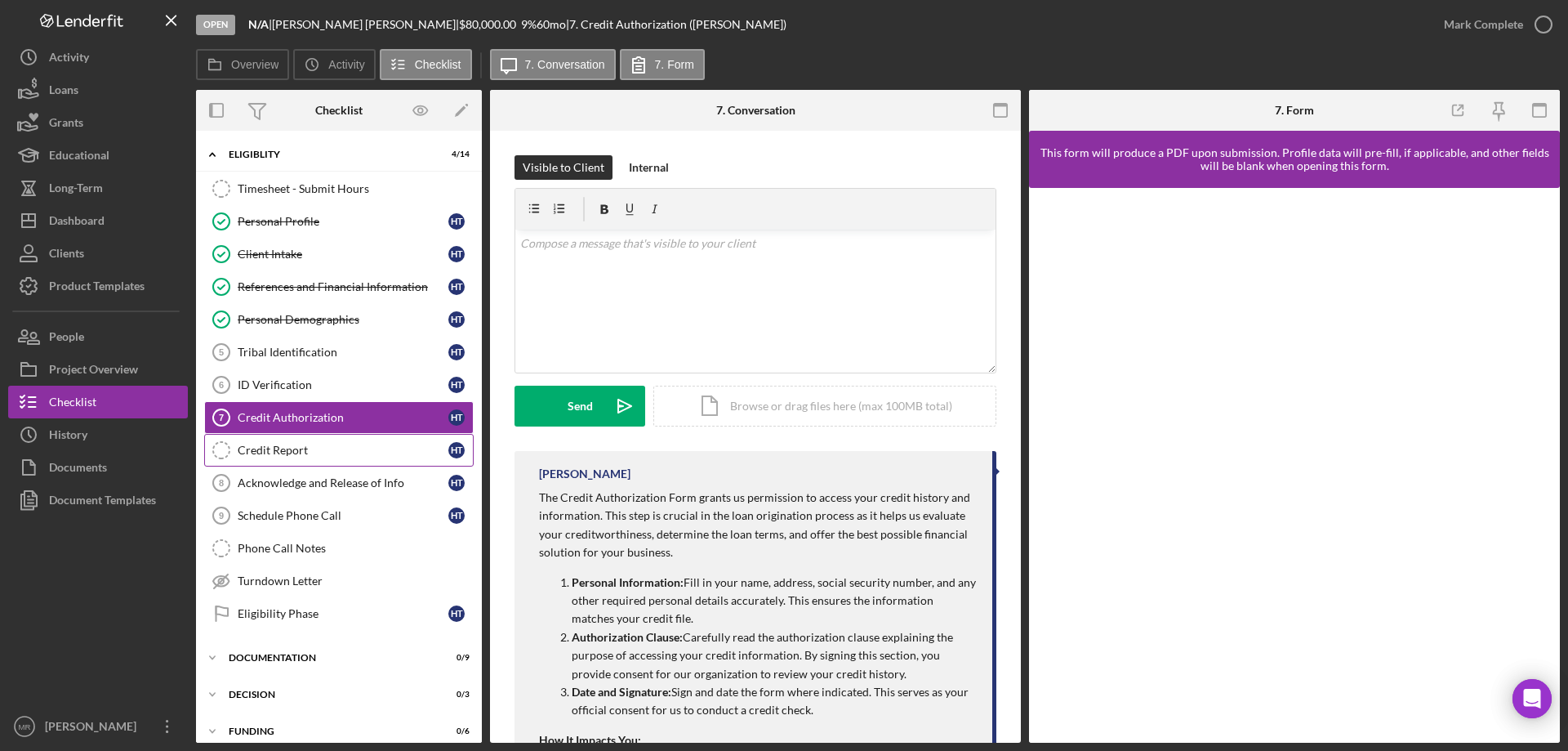
click at [291, 447] on div "Credit Report" at bounding box center [343, 450] width 211 height 13
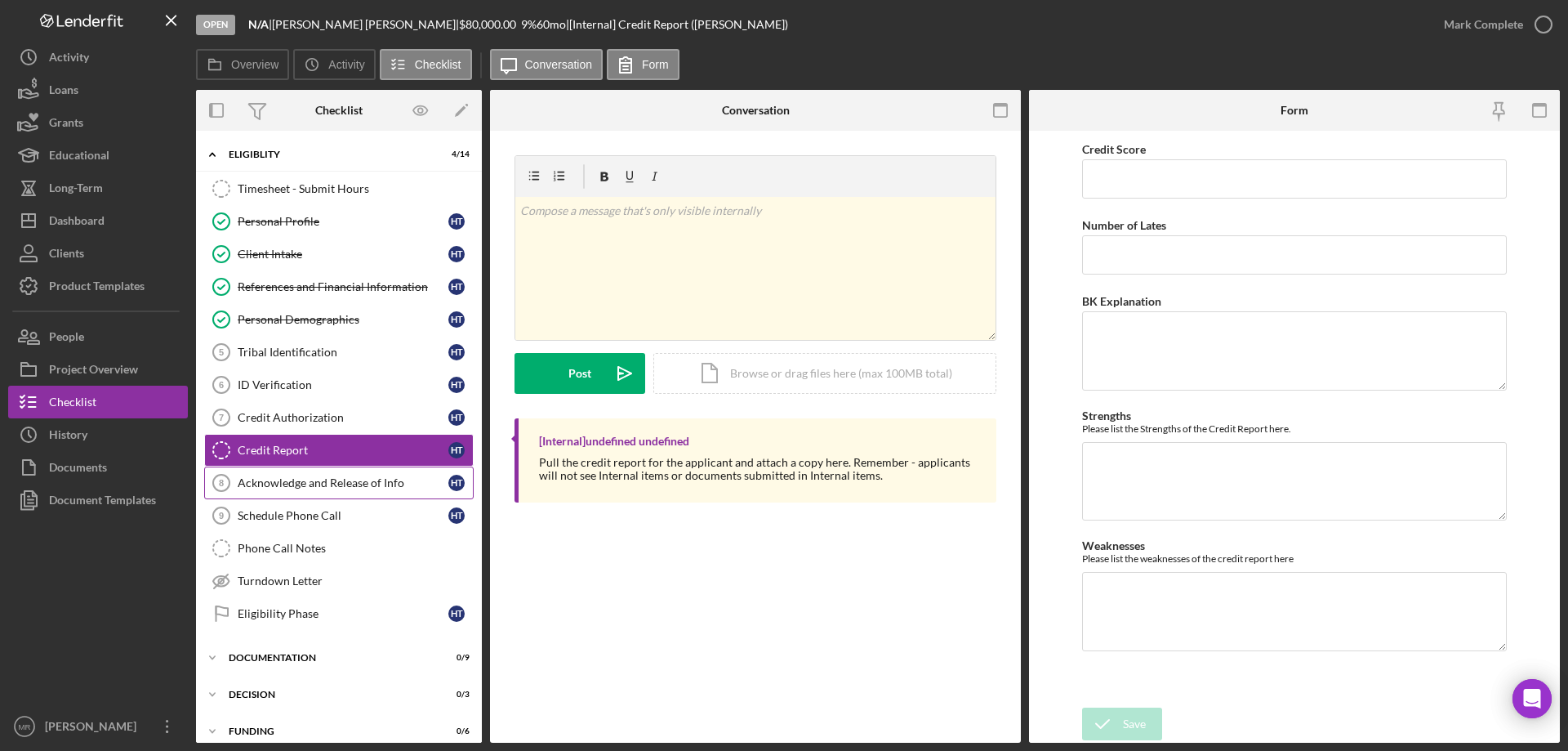
click at [297, 478] on div "Acknowledge and Release of Info" at bounding box center [343, 483] width 211 height 13
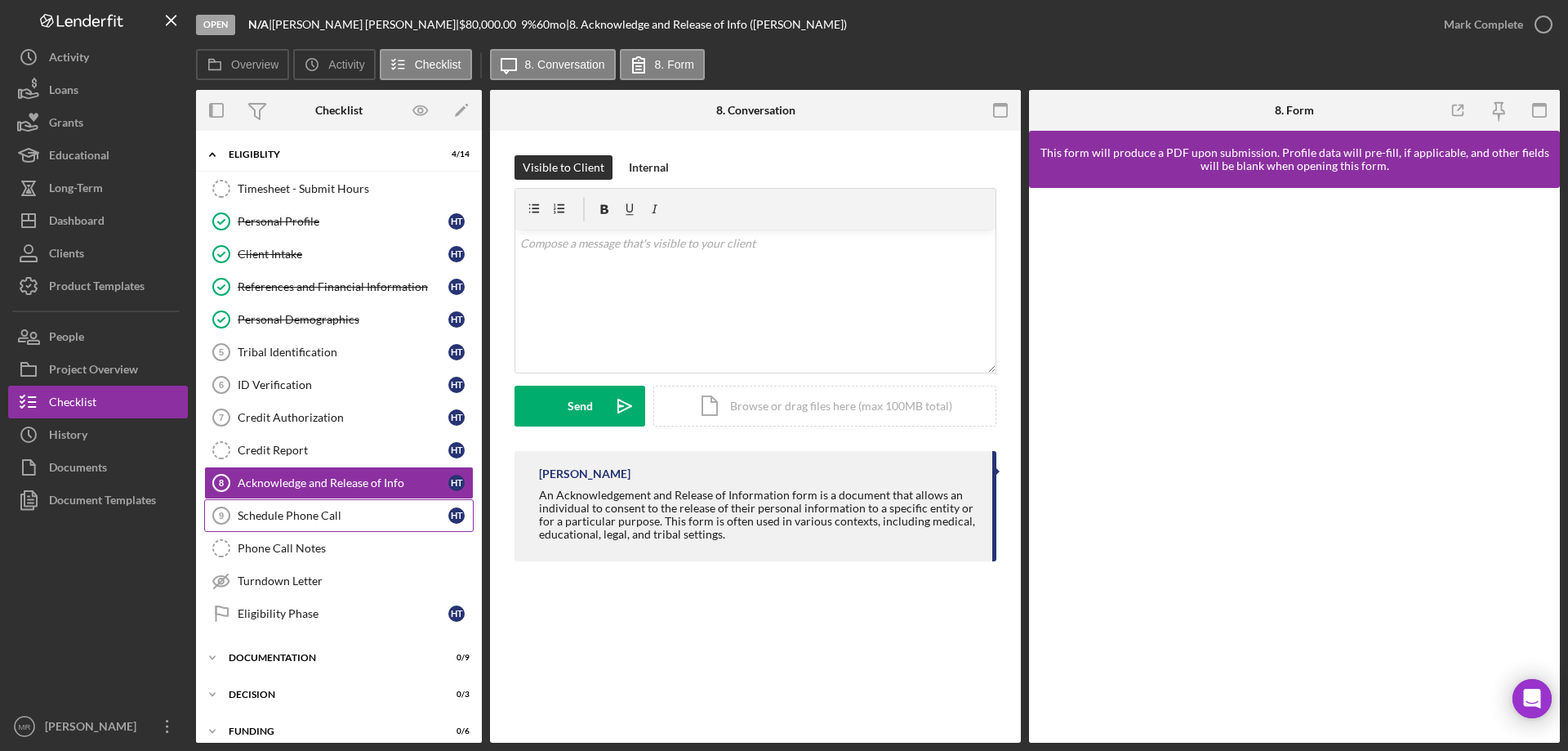
click at [300, 520] on div "Schedule Phone Call" at bounding box center [343, 515] width 211 height 13
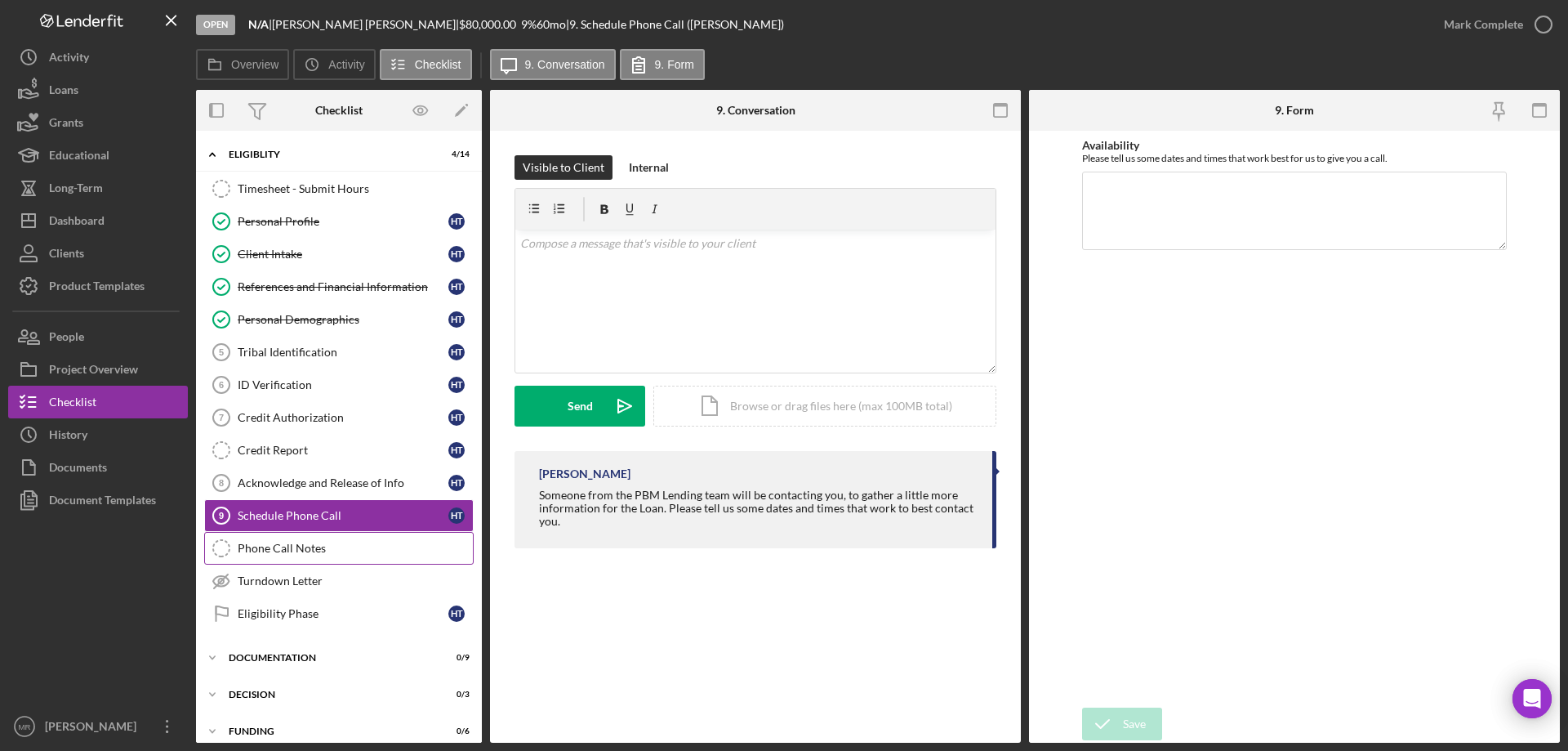
click at [296, 542] on div "Phone Call Notes" at bounding box center [355, 548] width 236 height 13
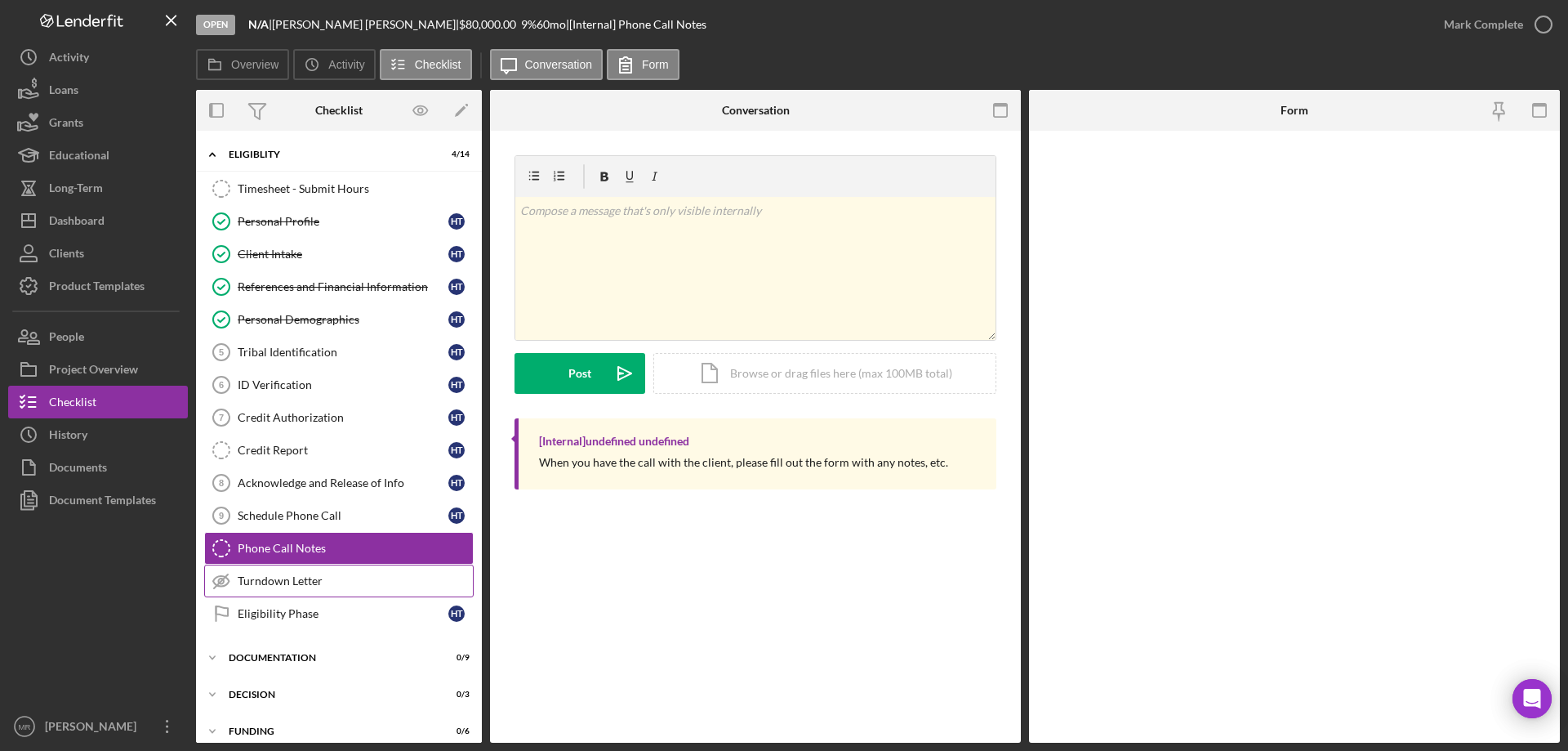
click at [315, 570] on link "Turndown Letter Turndown Letter" at bounding box center [338, 580] width 270 height 33
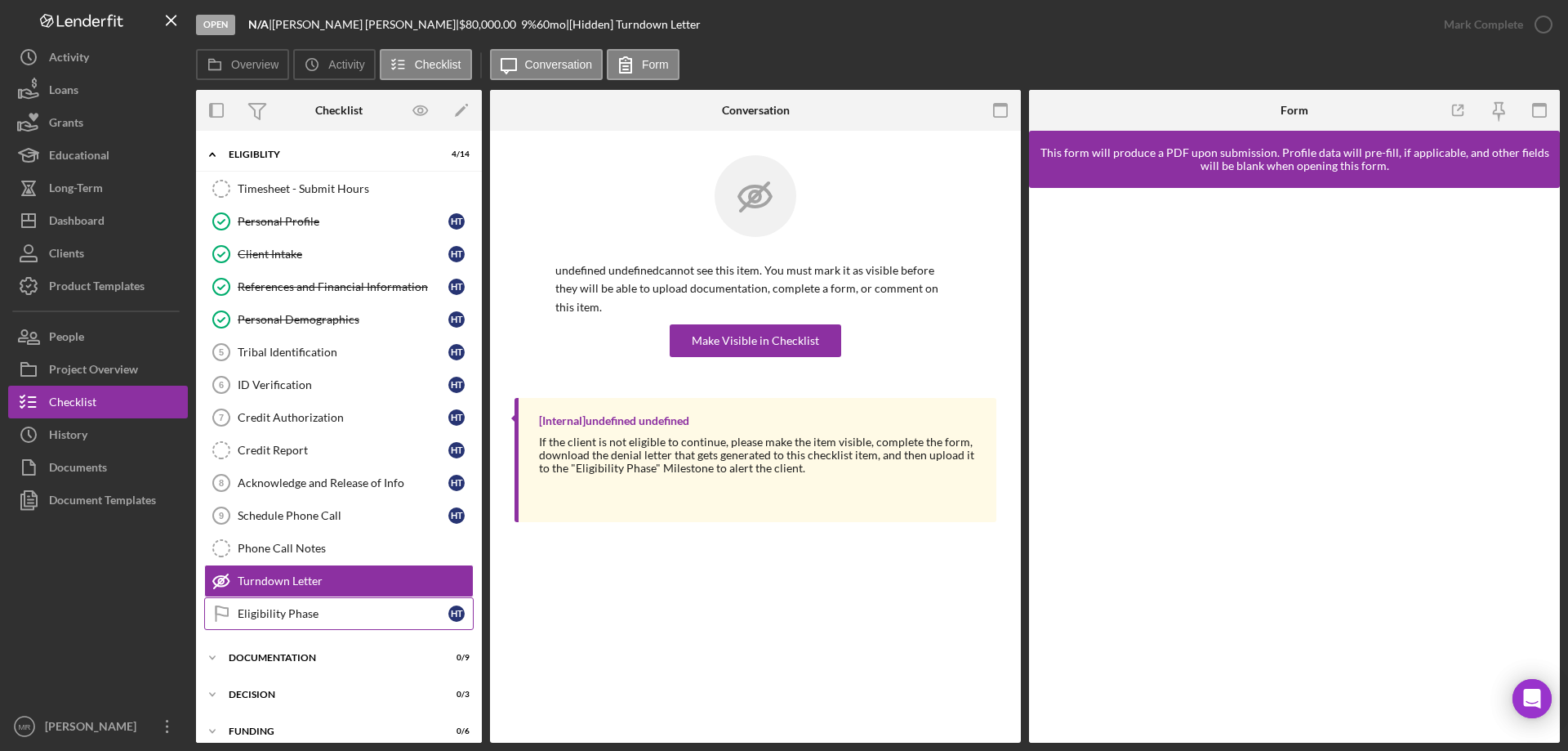
click at [309, 604] on link "Eligibility Phase Eligibility Phase H T" at bounding box center [338, 613] width 270 height 33
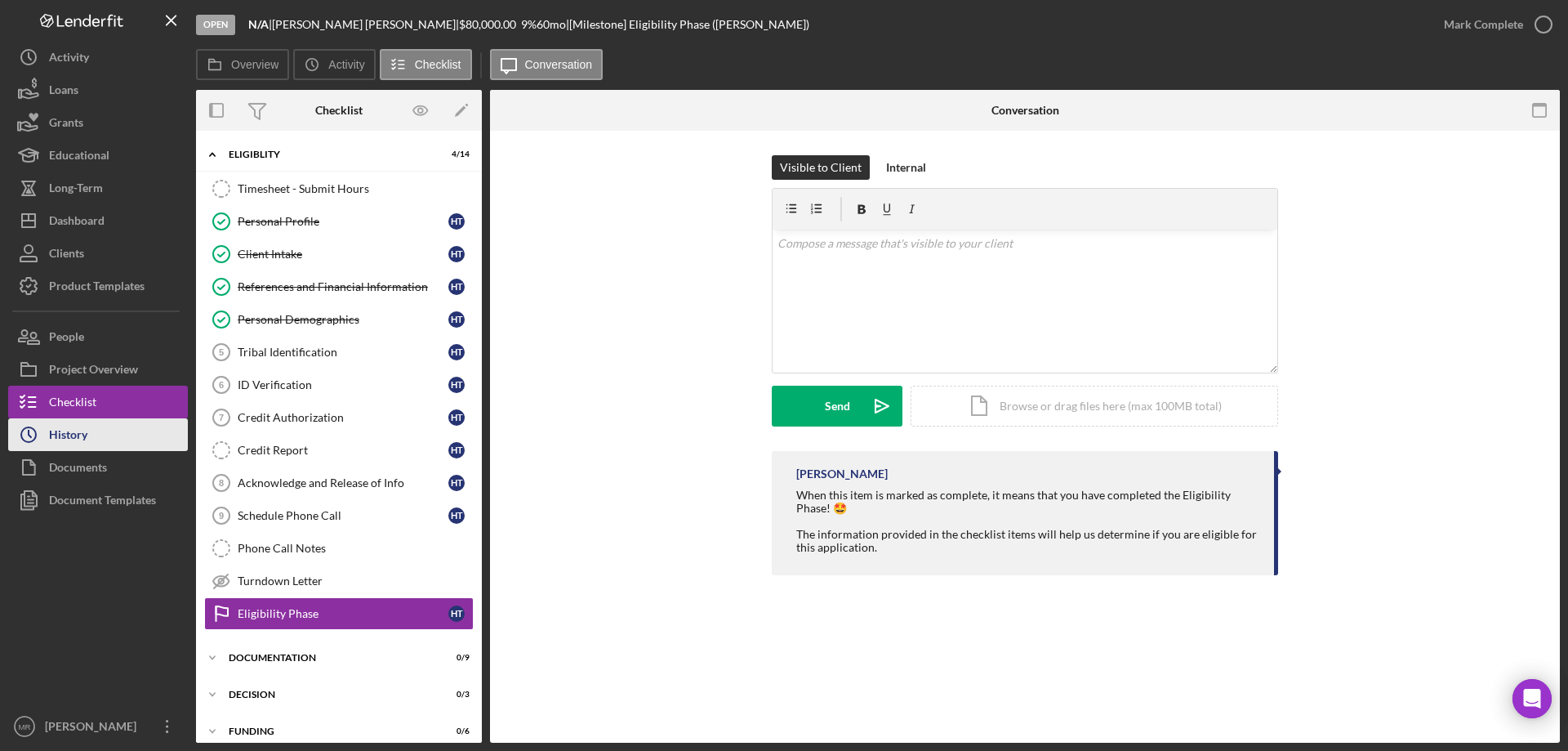
click at [68, 433] on div "History" at bounding box center [69, 437] width 39 height 37
